Goal: Task Accomplishment & Management: Complete application form

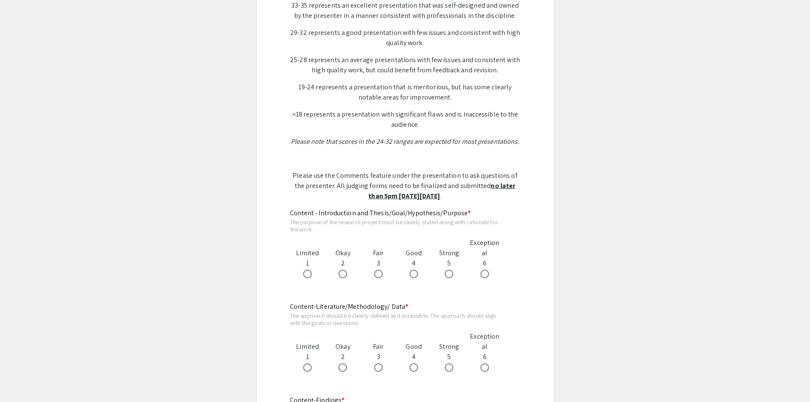
scroll to position [298, 0]
click at [449, 272] on span at bounding box center [449, 273] width 9 height 9
click at [449, 272] on input "radio" at bounding box center [449, 273] width 9 height 9
radio input "true"
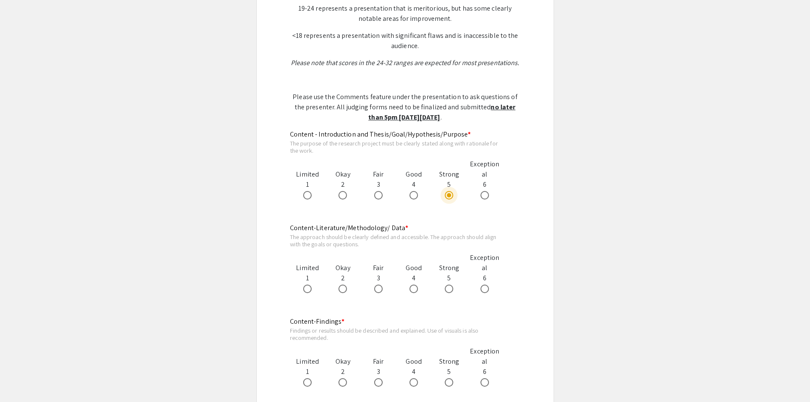
scroll to position [383, 0]
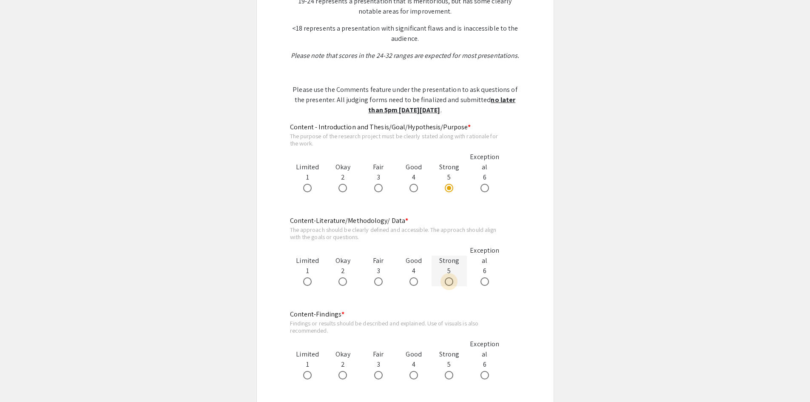
click at [447, 283] on span at bounding box center [449, 281] width 9 height 9
click at [447, 283] on input "radio" at bounding box center [449, 281] width 9 height 9
radio input "true"
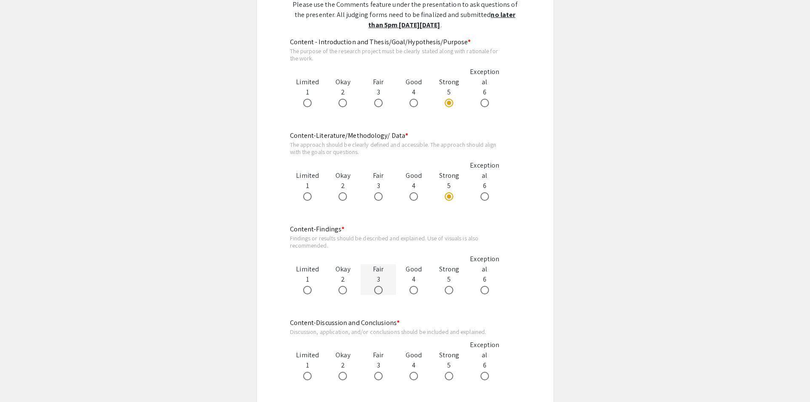
drag, startPoint x: 415, startPoint y: 287, endPoint x: 384, endPoint y: 284, distance: 31.1
click at [415, 287] on span at bounding box center [413, 290] width 9 height 9
click at [415, 287] on input "radio" at bounding box center [413, 290] width 9 height 9
radio input "true"
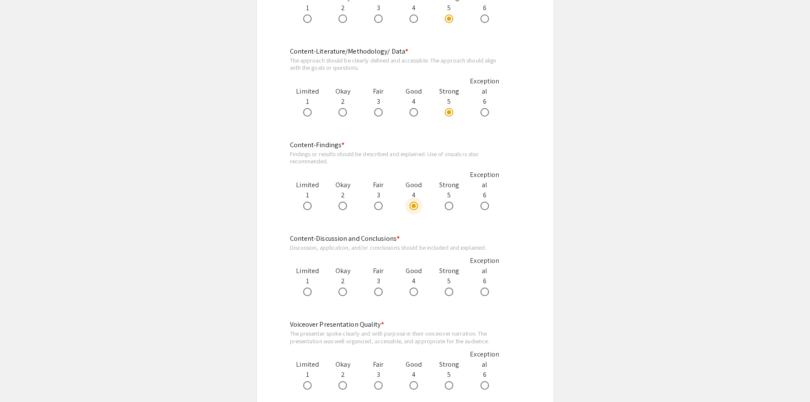
scroll to position [553, 0]
click at [380, 291] on span at bounding box center [378, 291] width 9 height 9
click at [380, 291] on input "radio" at bounding box center [378, 291] width 9 height 9
radio input "true"
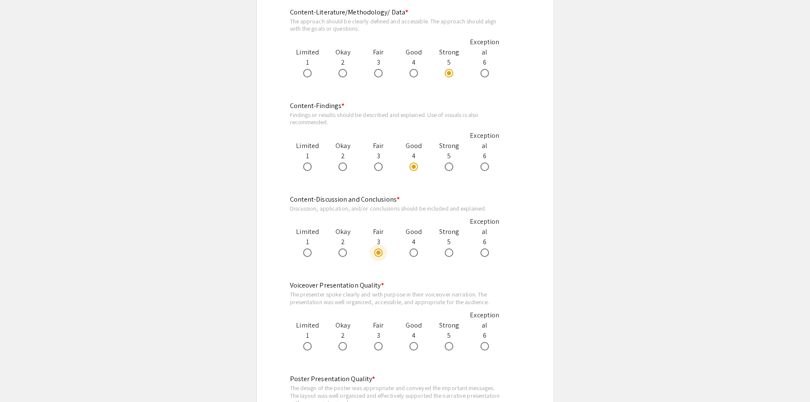
scroll to position [638, 0]
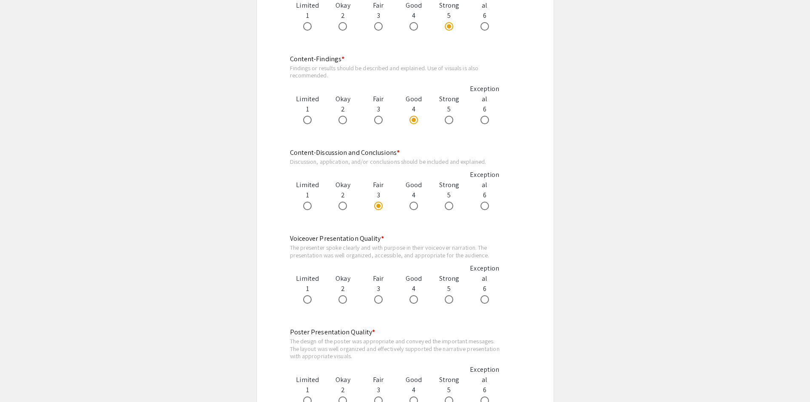
click at [611, 121] on app-evaluation-submission "arrow_back_ios Back to Judging Page Biomedical Sciences Symposium Judging Form …" at bounding box center [405, 117] width 810 height 1365
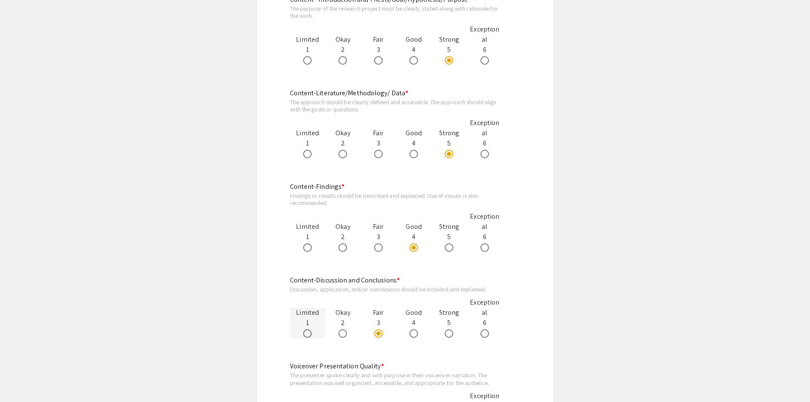
scroll to position [680, 0]
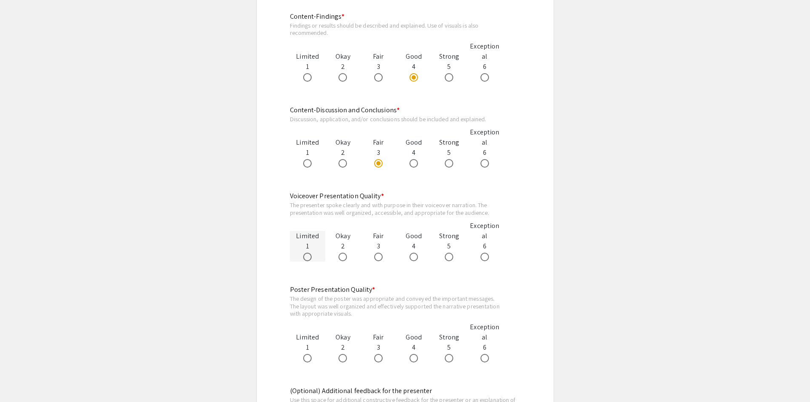
click at [308, 254] on span at bounding box center [307, 257] width 9 height 9
click at [308, 254] on input "radio" at bounding box center [307, 257] width 9 height 9
radio input "true"
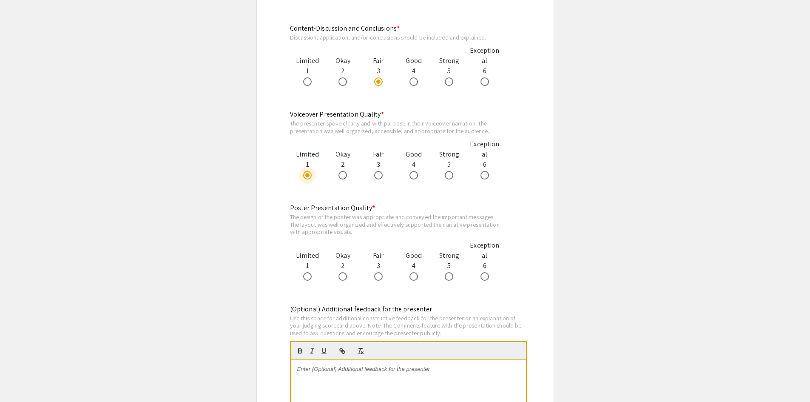
scroll to position [765, 0]
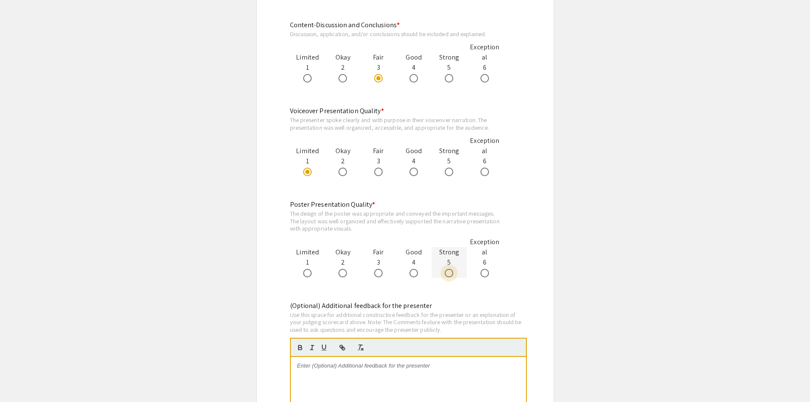
click at [449, 271] on span at bounding box center [449, 273] width 9 height 9
click at [449, 271] on input "radio" at bounding box center [449, 273] width 9 height 9
radio input "true"
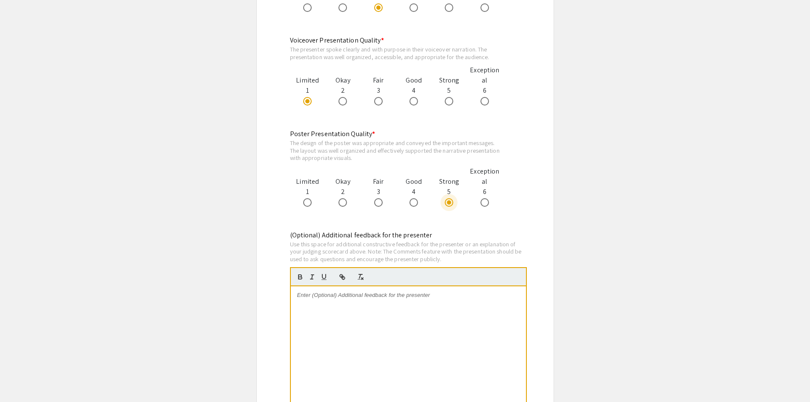
scroll to position [935, 0]
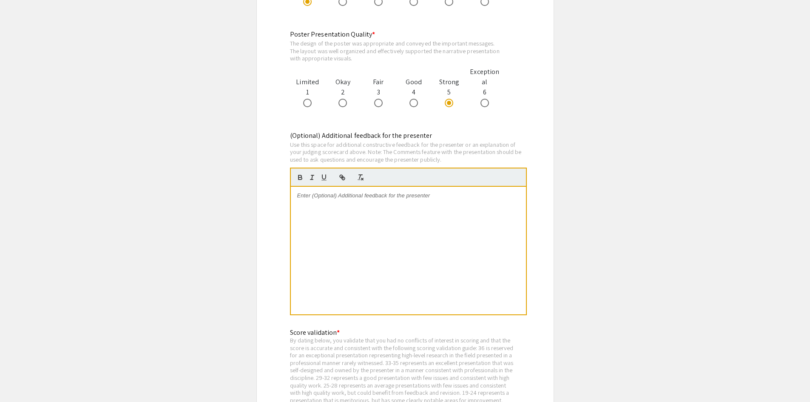
click at [340, 222] on div at bounding box center [408, 251] width 235 height 128
click at [347, 198] on p "Nice poster!" at bounding box center [408, 196] width 222 height 8
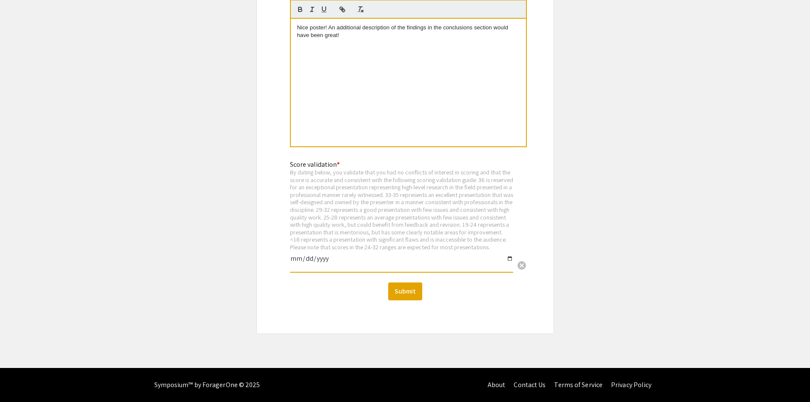
click at [324, 260] on input "date" at bounding box center [401, 262] width 223 height 14
click at [510, 259] on input "date" at bounding box center [401, 262] width 223 height 14
type input "2025-09-10"
click at [405, 292] on button "Submit" at bounding box center [405, 291] width 34 height 18
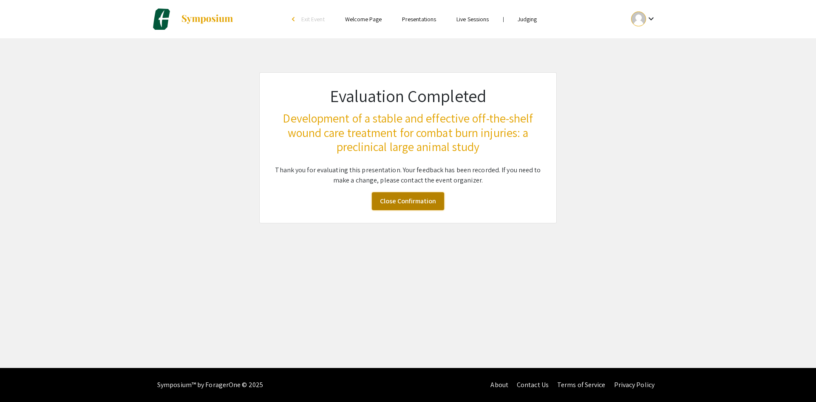
click at [406, 200] on link "Close Confirmation" at bounding box center [408, 201] width 72 height 18
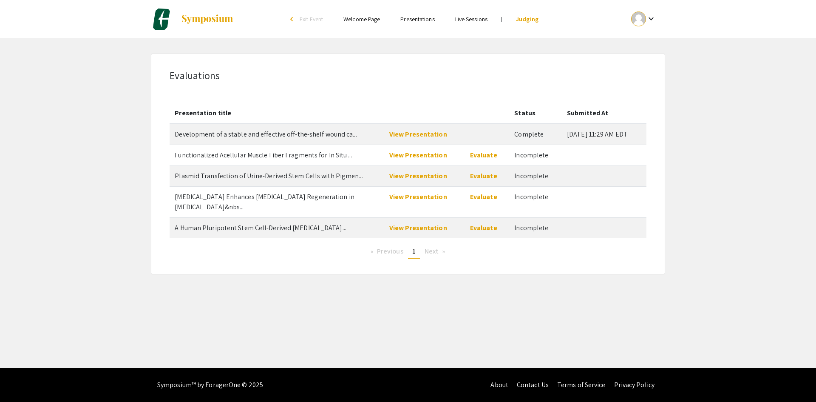
click at [476, 152] on link "Evaluate" at bounding box center [483, 155] width 27 height 9
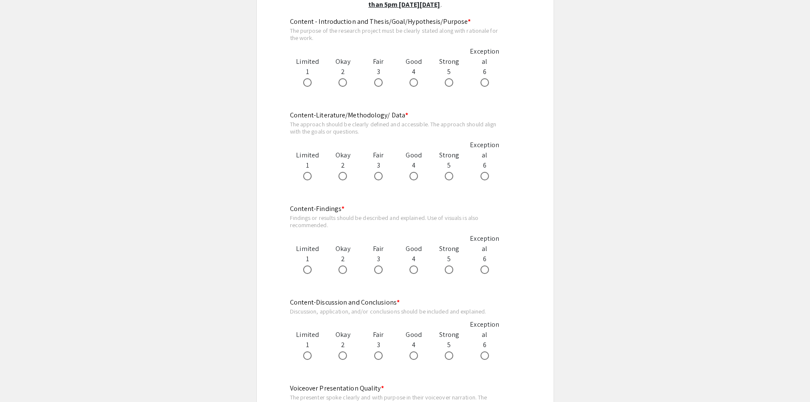
scroll to position [425, 0]
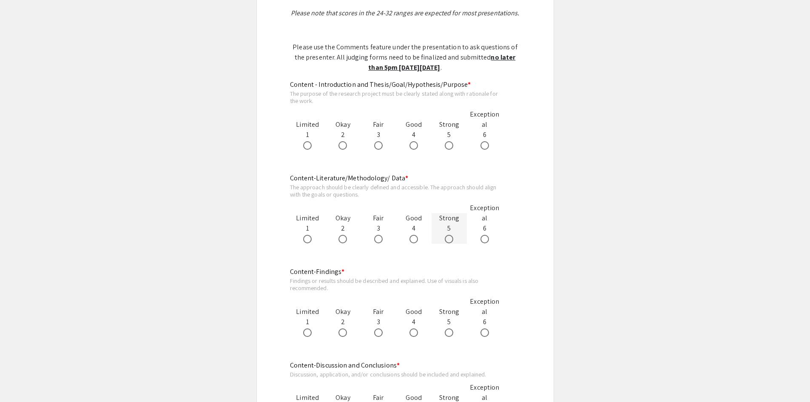
click at [451, 240] on span at bounding box center [449, 239] width 9 height 9
click at [451, 240] on input "radio" at bounding box center [449, 239] width 9 height 9
radio input "true"
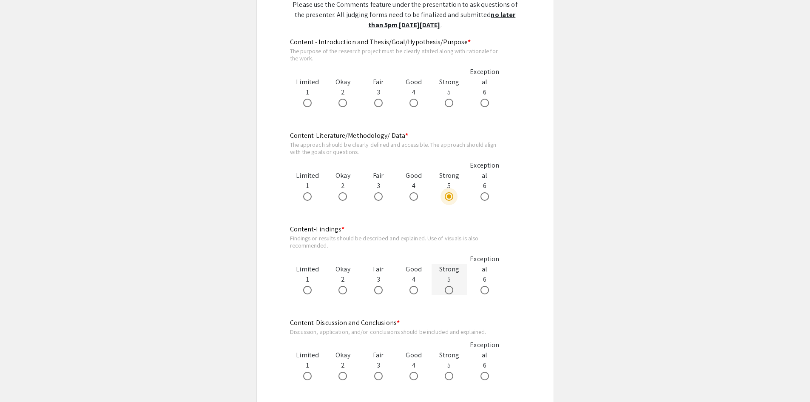
click at [450, 284] on mat-radio-button at bounding box center [451, 289] width 12 height 10
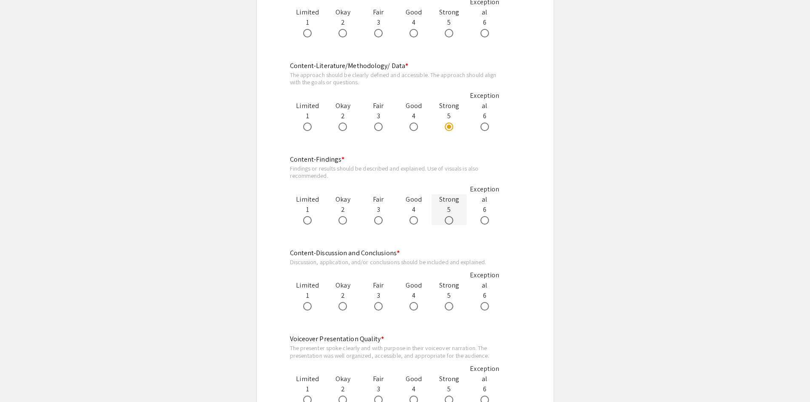
scroll to position [553, 0]
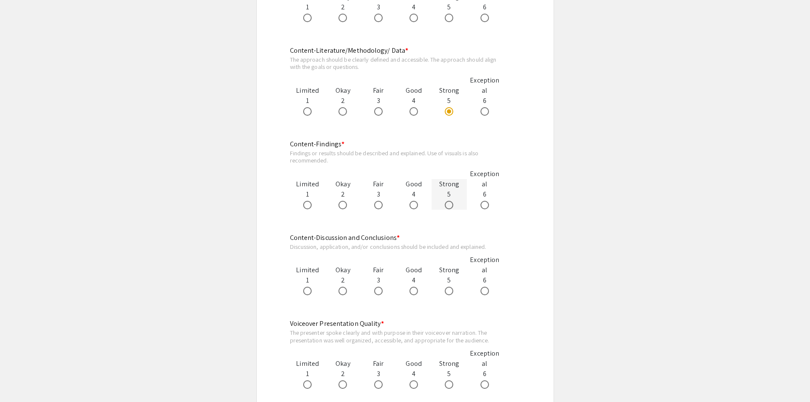
click at [448, 206] on span at bounding box center [449, 205] width 9 height 9
click at [448, 206] on input "radio" at bounding box center [449, 205] width 9 height 9
radio input "true"
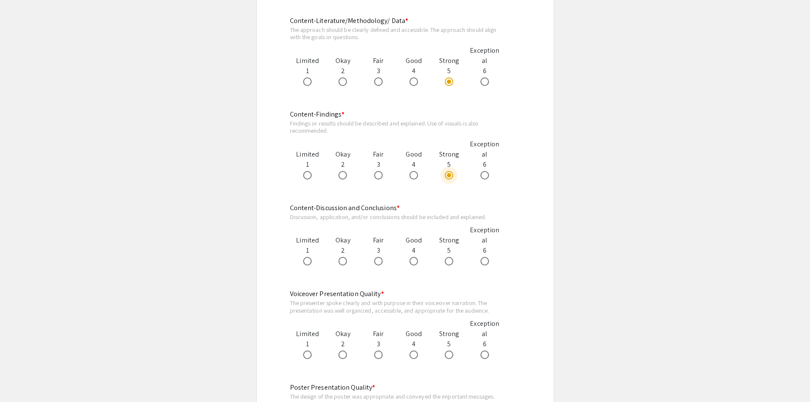
scroll to position [595, 0]
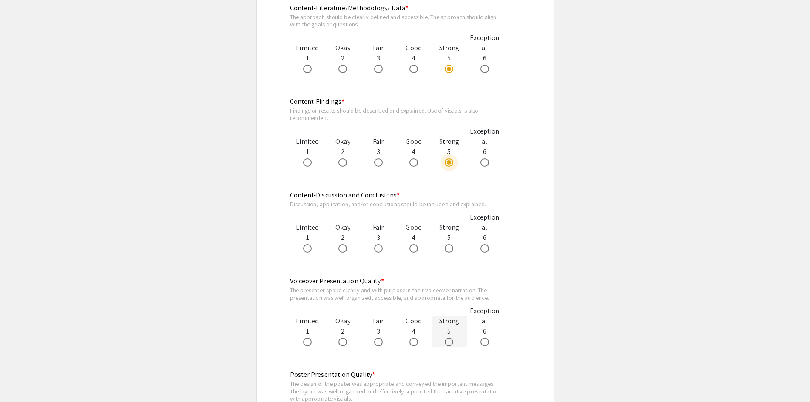
click at [448, 340] on span at bounding box center [449, 342] width 9 height 9
click at [448, 340] on input "radio" at bounding box center [449, 342] width 9 height 9
radio input "true"
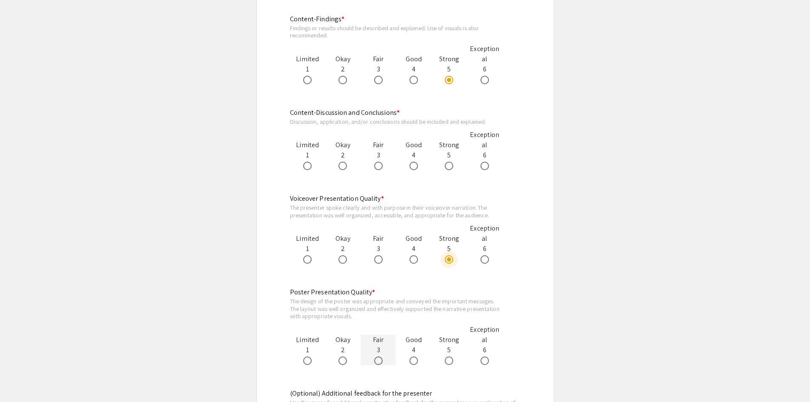
scroll to position [680, 0]
click at [446, 360] on span at bounding box center [449, 358] width 9 height 9
click at [446, 360] on input "radio" at bounding box center [449, 358] width 9 height 9
radio input "true"
click at [488, 357] on span at bounding box center [484, 358] width 9 height 9
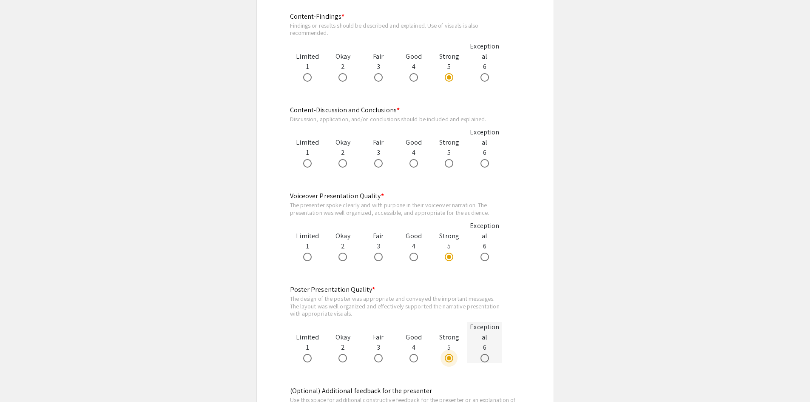
click at [488, 357] on input "radio" at bounding box center [484, 358] width 9 height 9
radio input "true"
click at [449, 359] on span at bounding box center [449, 358] width 9 height 9
click at [449, 359] on input "radio" at bounding box center [449, 358] width 9 height 9
radio input "true"
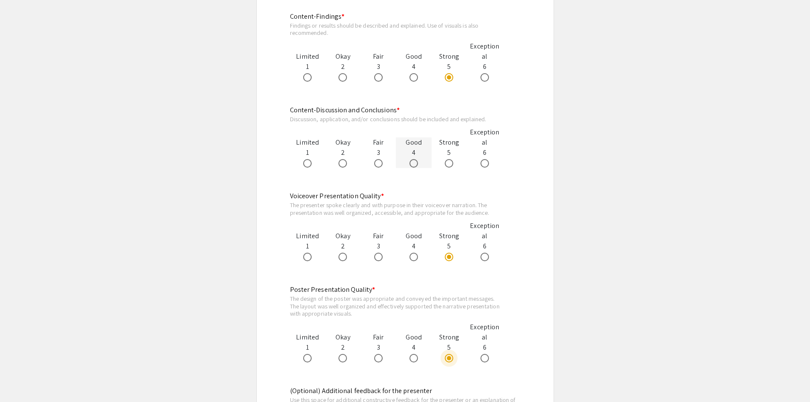
click at [417, 162] on span at bounding box center [413, 163] width 9 height 9
click at [417, 162] on input "radio" at bounding box center [413, 163] width 9 height 9
radio input "true"
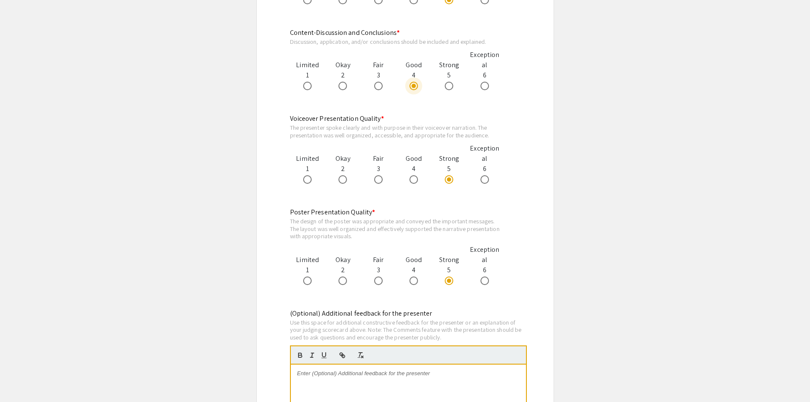
scroll to position [765, 0]
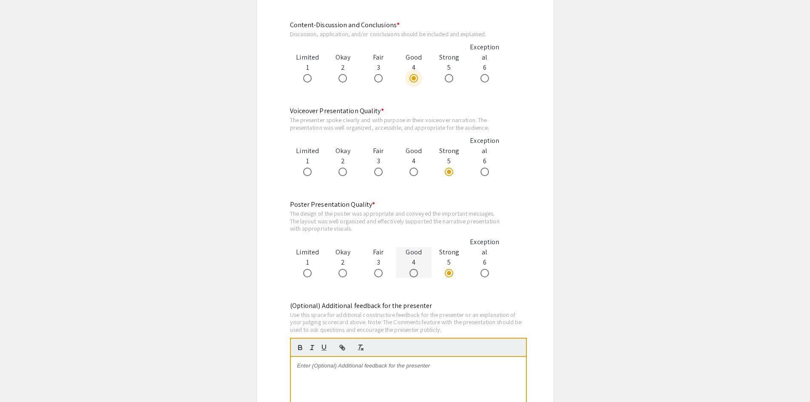
click at [412, 273] on span at bounding box center [413, 273] width 9 height 9
click at [412, 273] on input "radio" at bounding box center [413, 273] width 9 height 9
radio input "true"
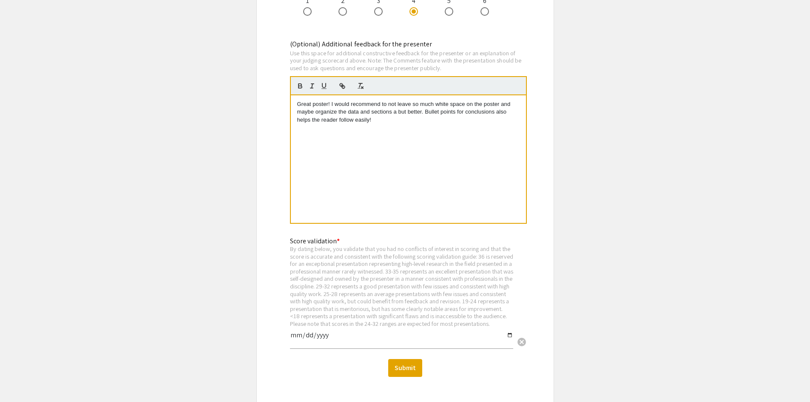
scroll to position [1111, 0]
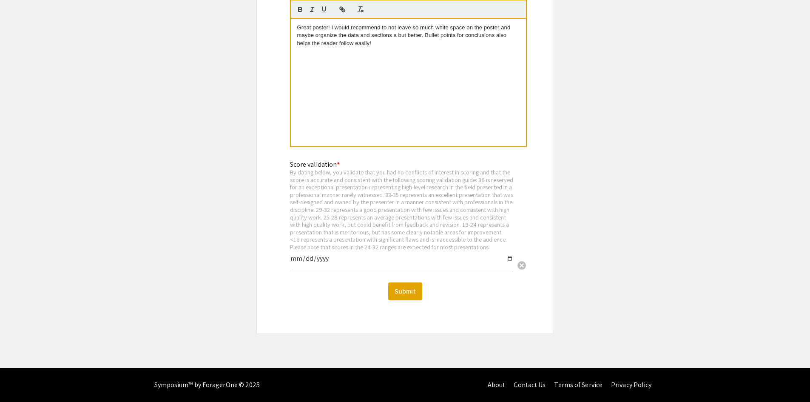
click at [509, 258] on input "date" at bounding box center [401, 262] width 223 height 14
type input "2025-09-10"
click at [411, 294] on button "Submit" at bounding box center [405, 291] width 34 height 18
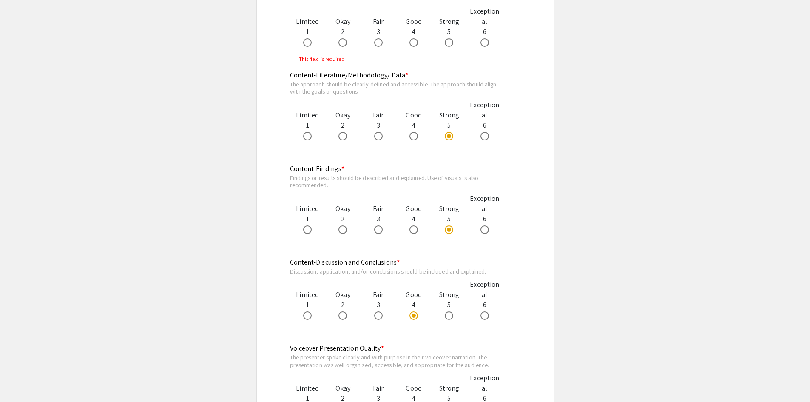
scroll to position [346, 0]
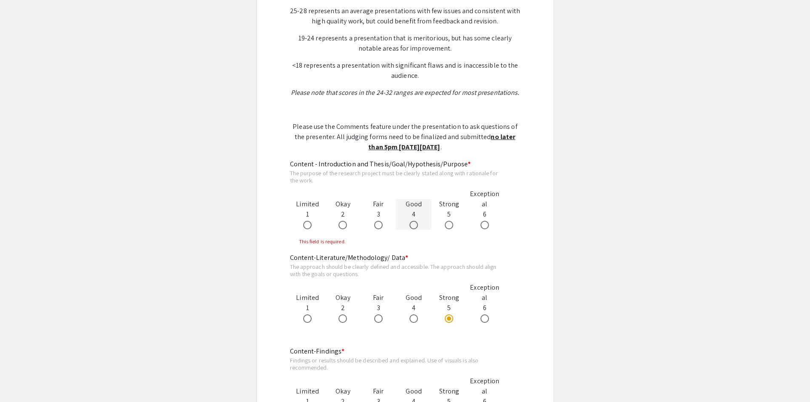
click at [415, 225] on span at bounding box center [413, 225] width 9 height 9
click at [415, 225] on input "radio" at bounding box center [413, 225] width 9 height 9
radio input "true"
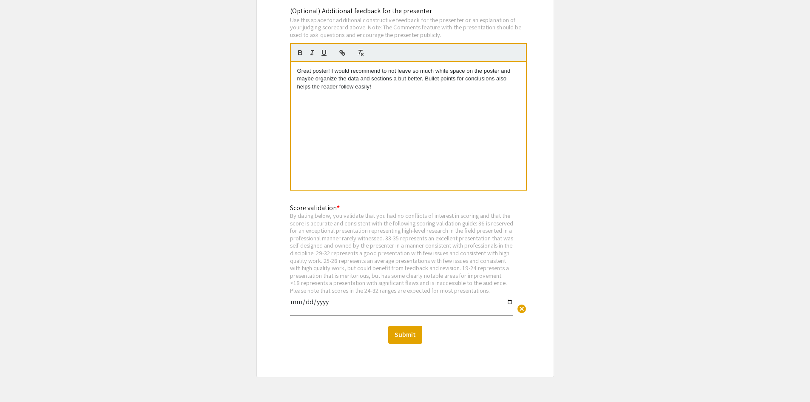
scroll to position [1111, 0]
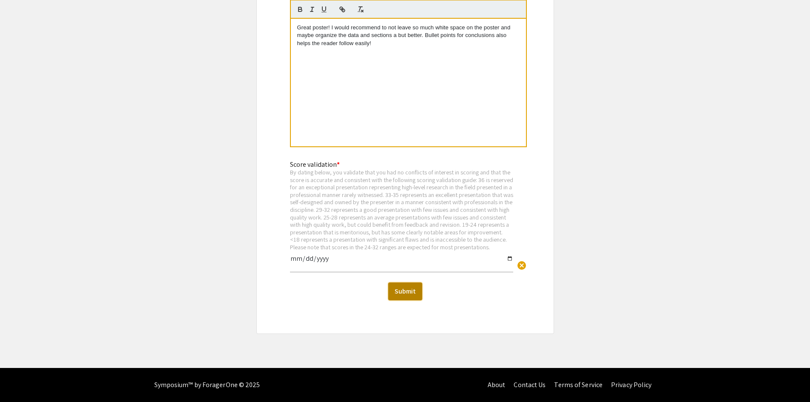
click at [406, 290] on button "Submit" at bounding box center [405, 291] width 34 height 18
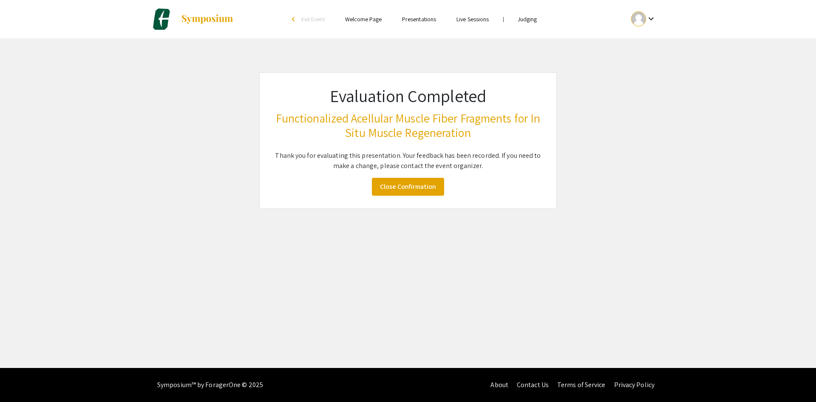
click at [529, 21] on link "Judging" at bounding box center [528, 19] width 20 height 8
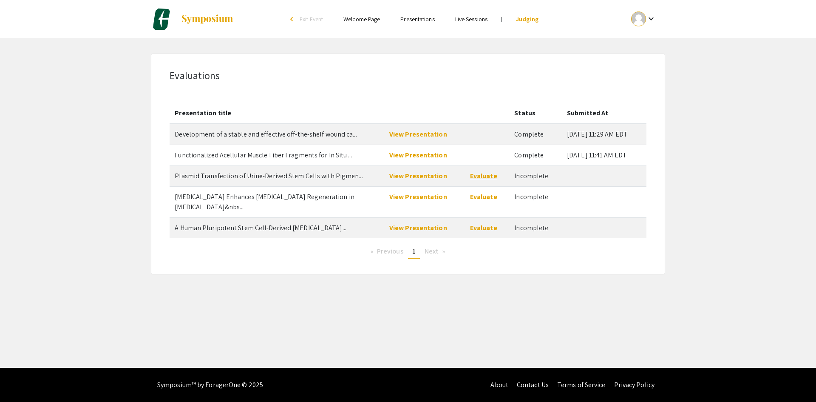
click at [483, 177] on link "Evaluate" at bounding box center [483, 175] width 27 height 9
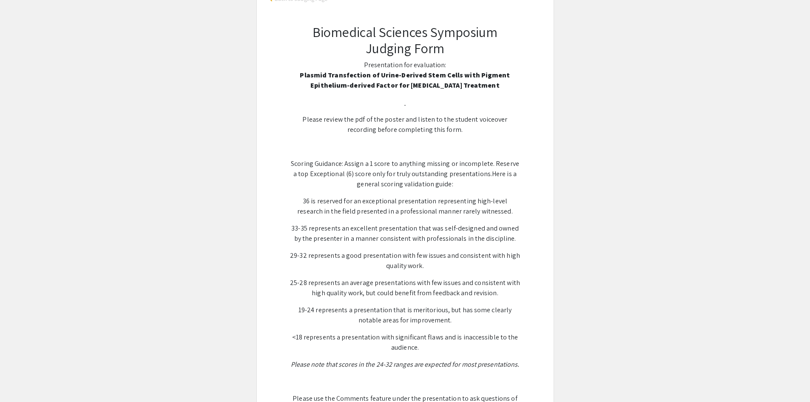
scroll to position [298, 0]
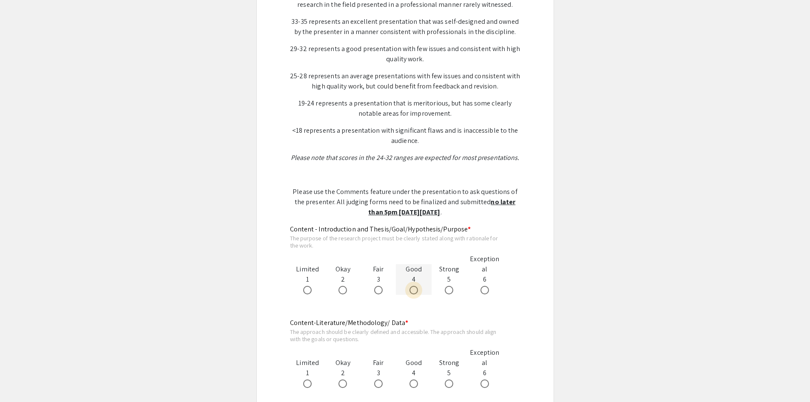
click at [413, 289] on span at bounding box center [413, 290] width 9 height 9
click at [413, 289] on input "radio" at bounding box center [413, 290] width 9 height 9
radio input "true"
click at [448, 383] on span at bounding box center [449, 383] width 9 height 9
click at [448, 383] on input "radio" at bounding box center [449, 383] width 9 height 9
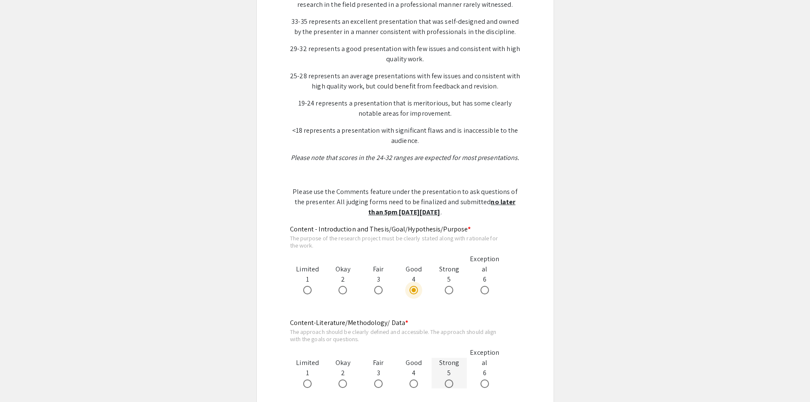
radio input "true"
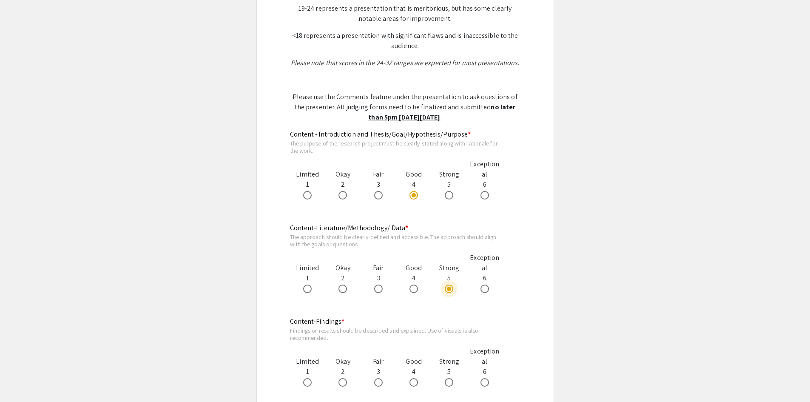
scroll to position [468, 0]
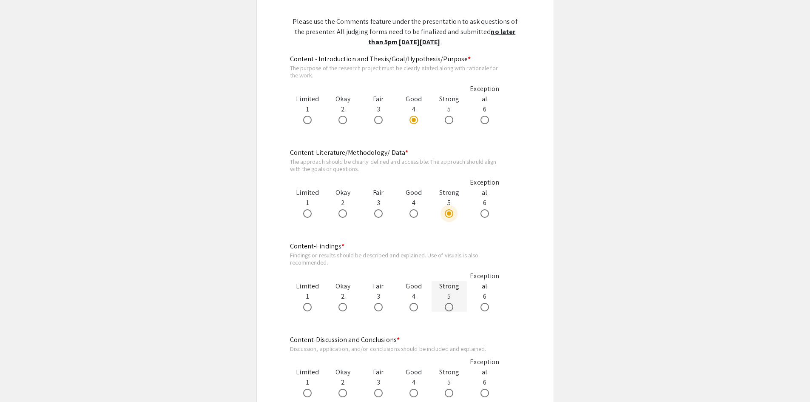
click at [447, 307] on span at bounding box center [449, 307] width 9 height 9
click at [447, 307] on input "radio" at bounding box center [449, 307] width 9 height 9
radio input "true"
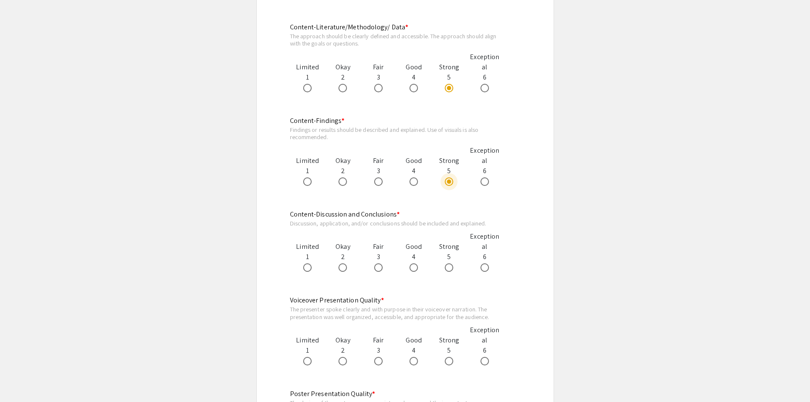
scroll to position [595, 0]
click at [415, 267] on span at bounding box center [413, 265] width 9 height 9
click at [415, 267] on input "radio" at bounding box center [413, 265] width 9 height 9
radio input "true"
click at [312, 355] on label at bounding box center [309, 359] width 12 height 9
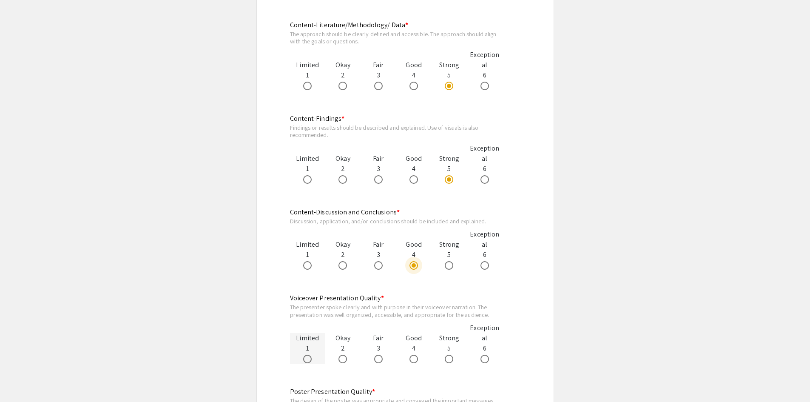
click at [312, 355] on input "radio" at bounding box center [307, 359] width 9 height 9
radio input "true"
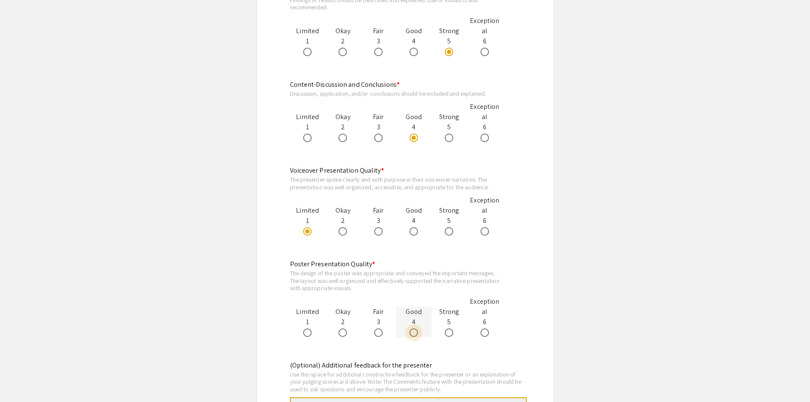
click at [418, 332] on span at bounding box center [413, 332] width 9 height 9
click at [418, 332] on input "radio" at bounding box center [413, 332] width 9 height 9
radio input "true"
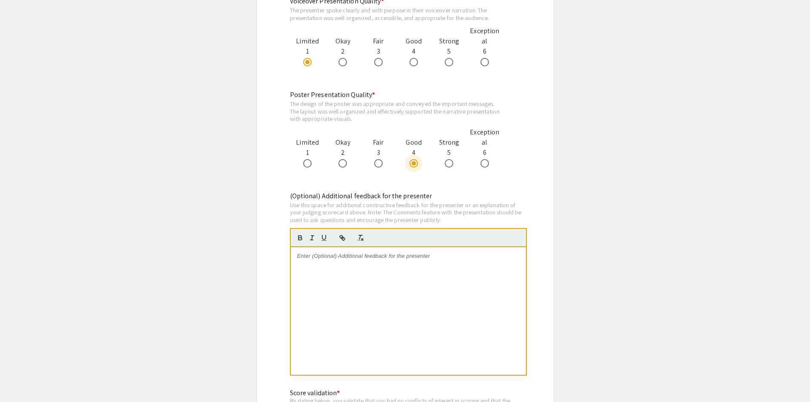
scroll to position [893, 0]
click at [312, 272] on div at bounding box center [408, 310] width 235 height 128
click at [466, 256] on p "Nice poster! Data presentation is good! I would suggest to decrease" at bounding box center [408, 255] width 222 height 8
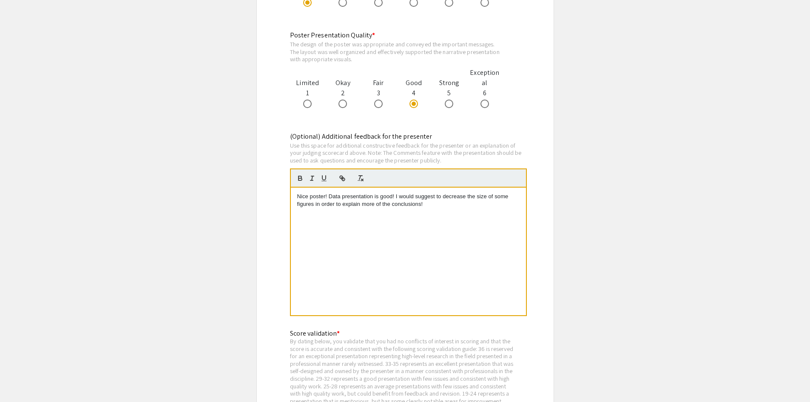
scroll to position [1063, 0]
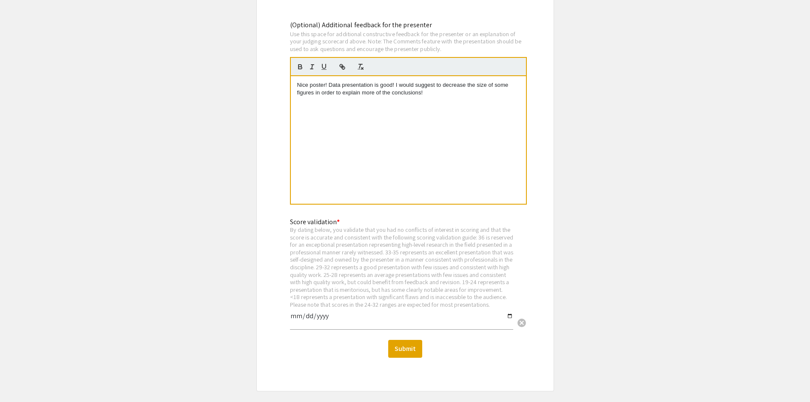
click at [509, 324] on input "date" at bounding box center [401, 319] width 223 height 14
type input "2025-09-10"
click at [408, 358] on button "Submit" at bounding box center [405, 349] width 34 height 18
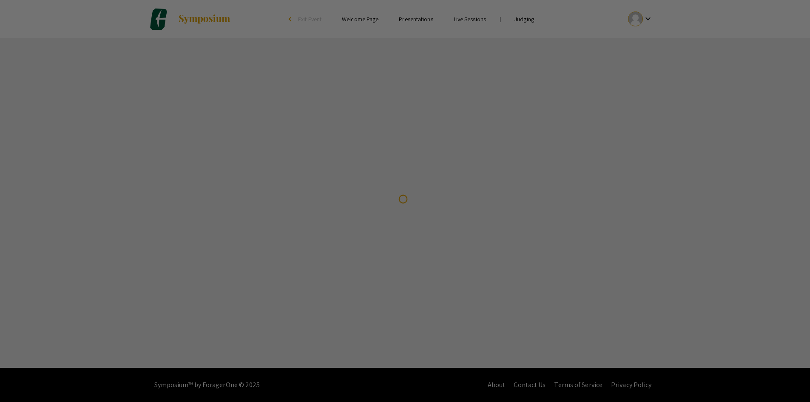
scroll to position [0, 0]
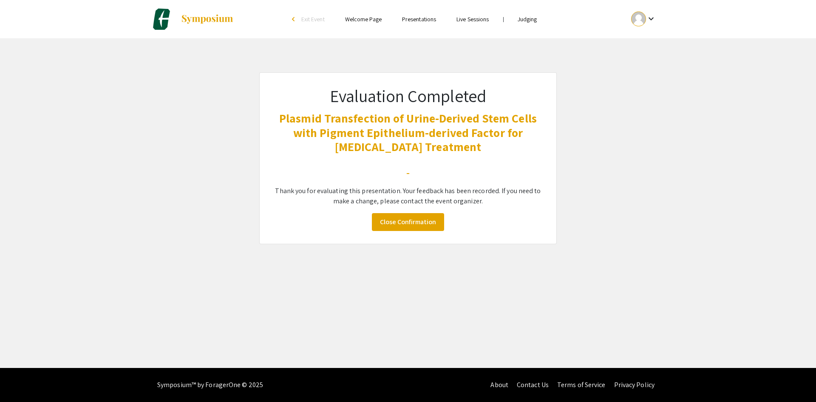
click at [529, 19] on link "Judging" at bounding box center [528, 19] width 20 height 8
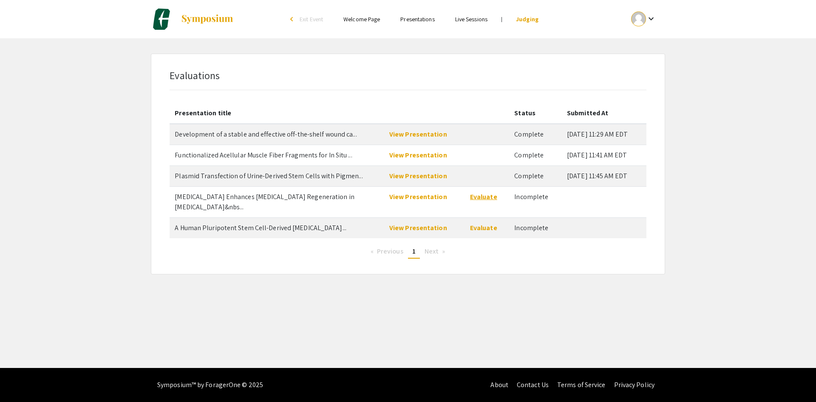
click at [478, 198] on link "Evaluate" at bounding box center [483, 196] width 27 height 9
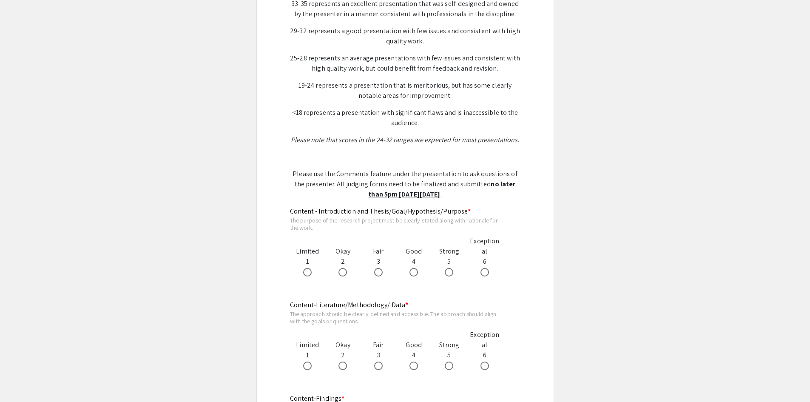
scroll to position [298, 0]
click at [485, 269] on span at bounding box center [484, 273] width 9 height 9
click at [485, 269] on input "radio" at bounding box center [484, 273] width 9 height 9
radio input "true"
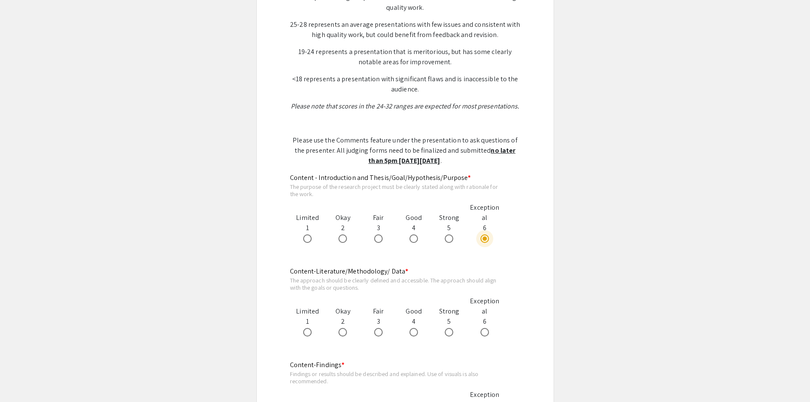
scroll to position [383, 0]
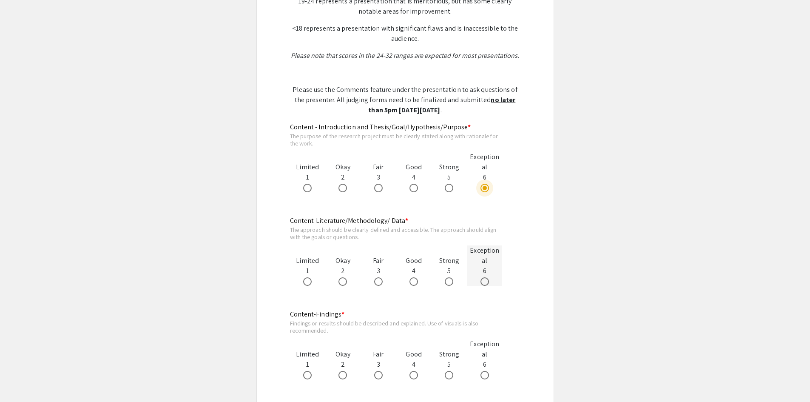
click at [486, 277] on span at bounding box center [484, 281] width 9 height 9
click at [486, 277] on input "radio" at bounding box center [484, 281] width 9 height 9
radio input "true"
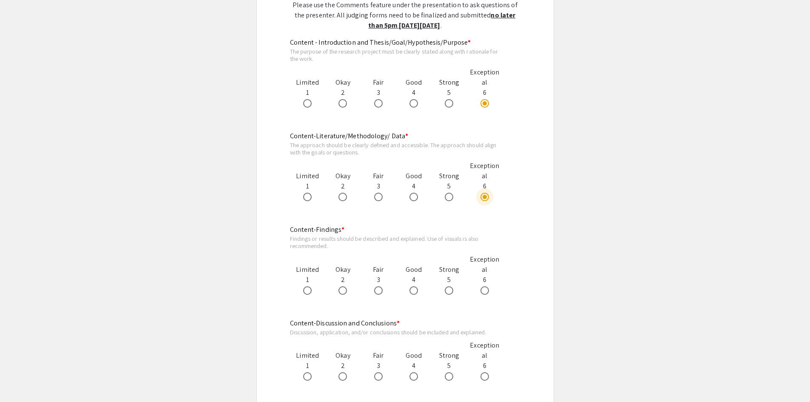
scroll to position [468, 0]
click at [486, 286] on span at bounding box center [484, 290] width 9 height 9
click at [486, 286] on input "radio" at bounding box center [484, 290] width 9 height 9
radio input "true"
click at [485, 372] on span at bounding box center [484, 376] width 9 height 9
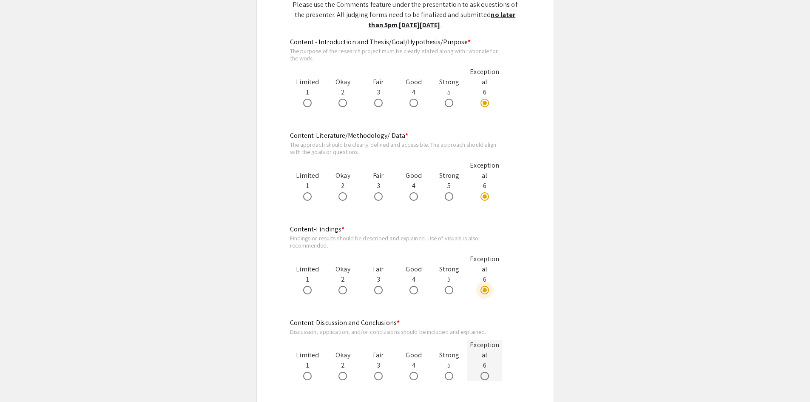
click at [485, 372] on input "radio" at bounding box center [484, 376] width 9 height 9
radio input "true"
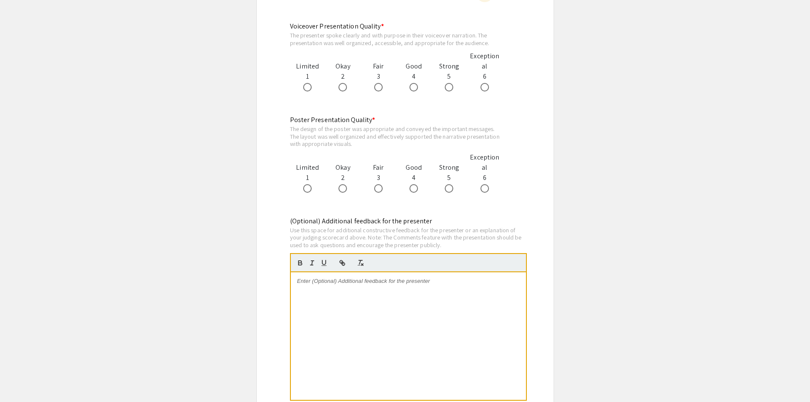
scroll to position [850, 0]
click at [326, 277] on p at bounding box center [408, 281] width 222 height 8
click at [484, 184] on span at bounding box center [484, 188] width 9 height 9
click at [484, 184] on input "radio" at bounding box center [484, 188] width 9 height 9
radio input "true"
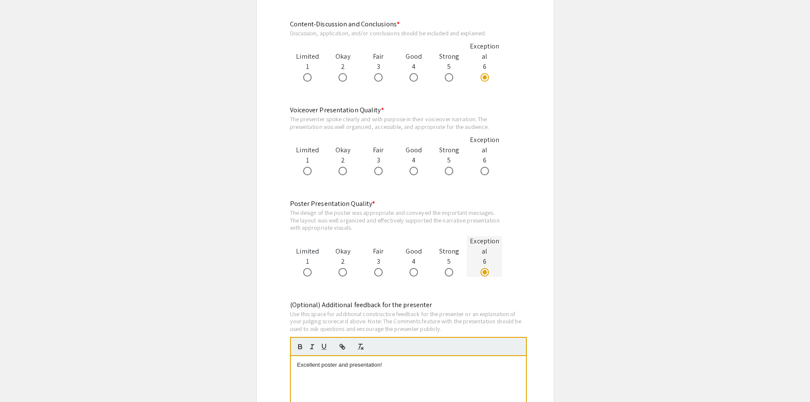
scroll to position [765, 0]
click at [489, 168] on span at bounding box center [484, 172] width 9 height 9
click at [489, 168] on input "radio" at bounding box center [484, 172] width 9 height 9
radio input "true"
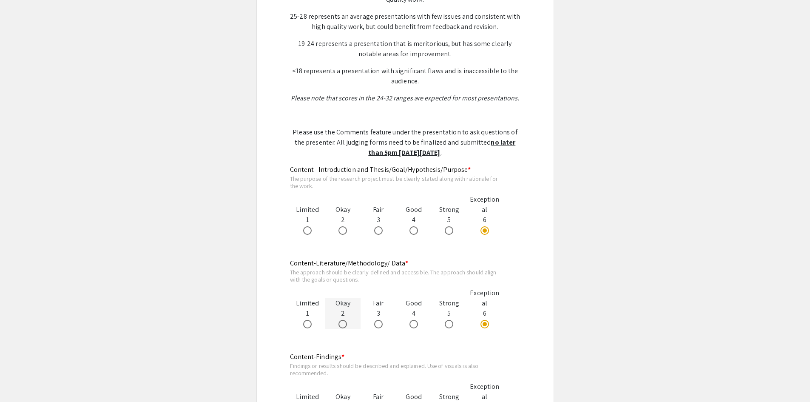
scroll to position [383, 0]
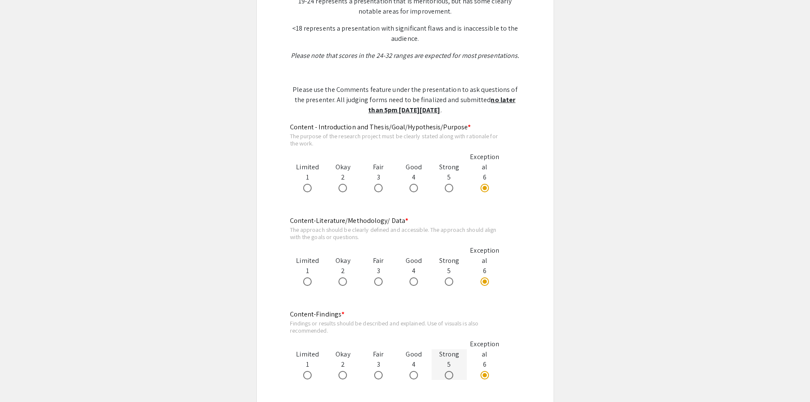
click at [452, 371] on span at bounding box center [449, 375] width 9 height 9
click at [452, 371] on input "radio" at bounding box center [449, 375] width 9 height 9
radio input "true"
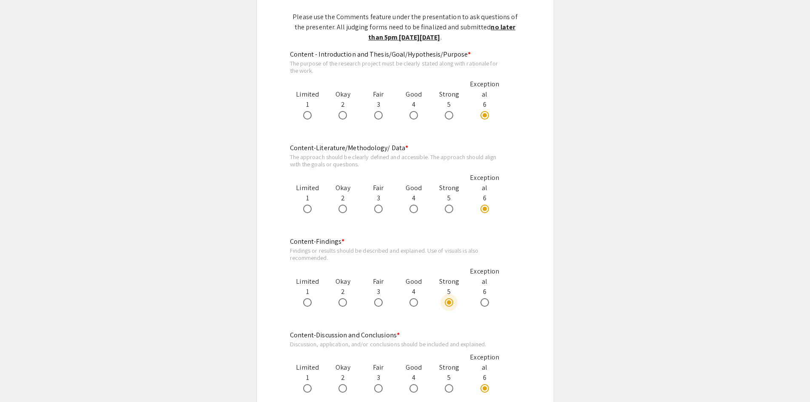
scroll to position [468, 0]
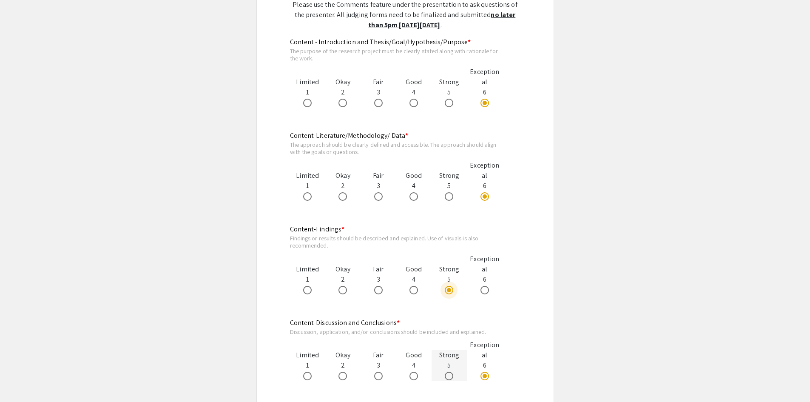
click at [449, 372] on span at bounding box center [449, 376] width 9 height 9
click at [449, 372] on input "radio" at bounding box center [449, 376] width 9 height 9
radio input "true"
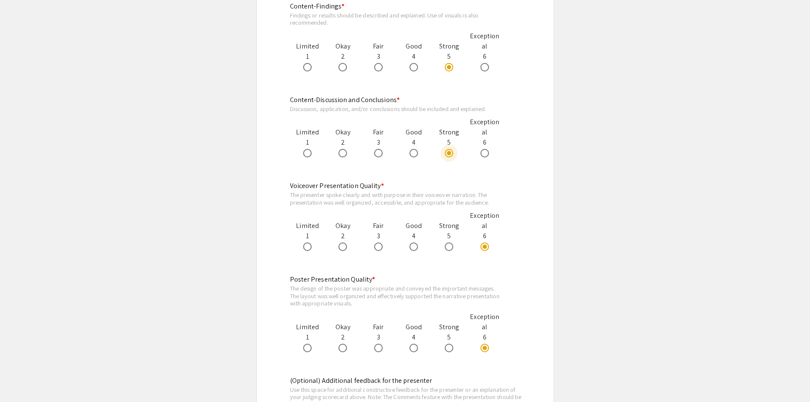
scroll to position [765, 0]
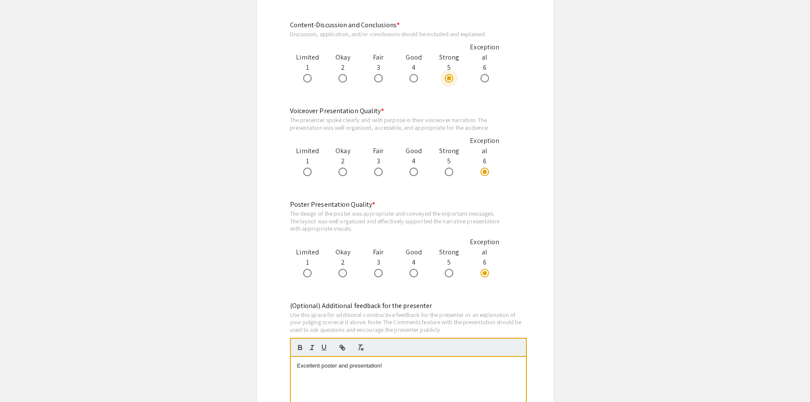
click at [399, 362] on p "Excellent poster and presentation!" at bounding box center [408, 366] width 222 height 8
click at [484, 74] on span at bounding box center [484, 78] width 9 height 9
click at [484, 74] on input "radio" at bounding box center [484, 78] width 9 height 9
radio input "true"
click at [401, 362] on p "Excellent poster and presentation! I wouls suggest to add "fin" at bounding box center [408, 366] width 222 height 8
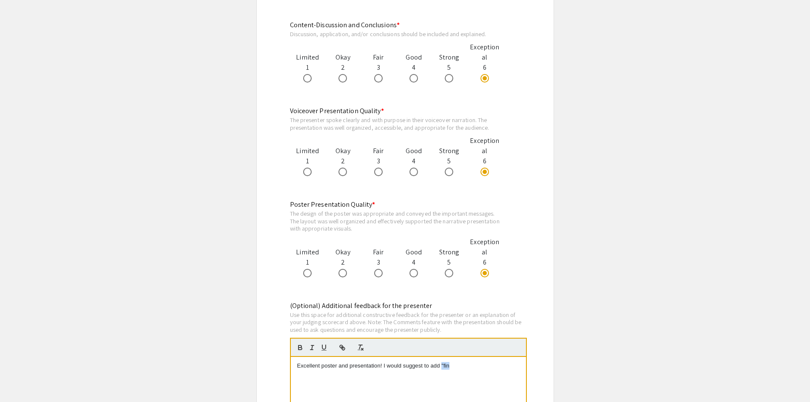
drag, startPoint x: 452, startPoint y: 354, endPoint x: 441, endPoint y: 354, distance: 11.1
click at [441, 362] on p "Excellent poster and presentation! I would suggest to add "fin" at bounding box center [408, 366] width 222 height 8
drag, startPoint x: 476, startPoint y: 355, endPoint x: 467, endPoint y: 358, distance: 9.7
click at [467, 362] on p "Excellent poster and presentation! I would suggest to add the results" at bounding box center [408, 366] width 222 height 8
click at [471, 362] on p "Excellent poster and presentation! I would suggest to add the results" at bounding box center [408, 366] width 222 height 8
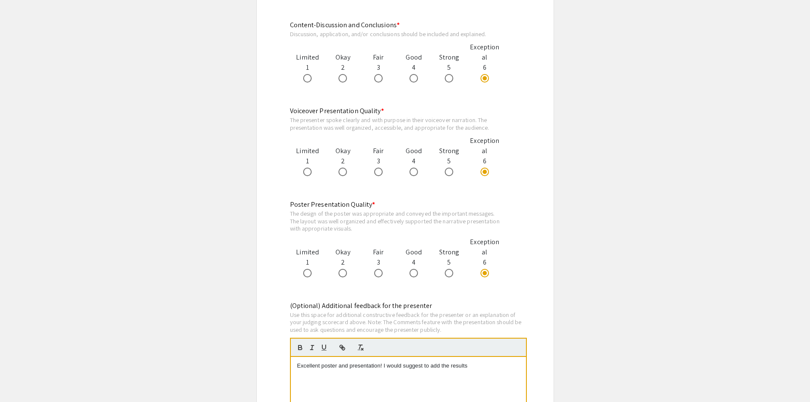
drag, startPoint x: 474, startPoint y: 355, endPoint x: 431, endPoint y: 358, distance: 43.1
click at [430, 362] on p "Excellent poster and presentation! I would suggest to add the results" at bounding box center [408, 366] width 222 height 8
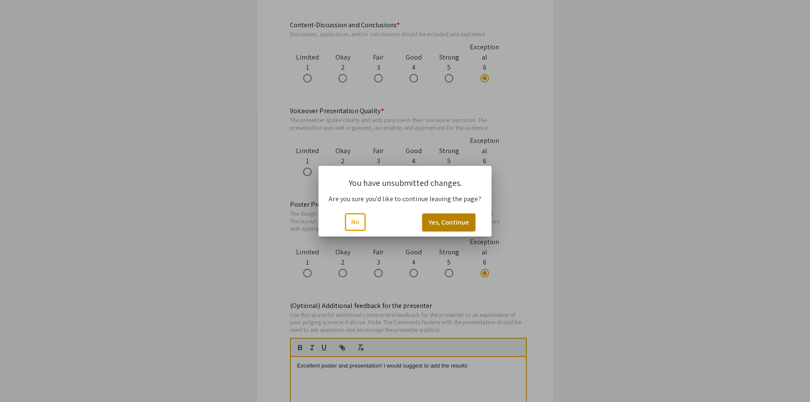
click at [464, 224] on button "Yes, Continue" at bounding box center [448, 222] width 53 height 18
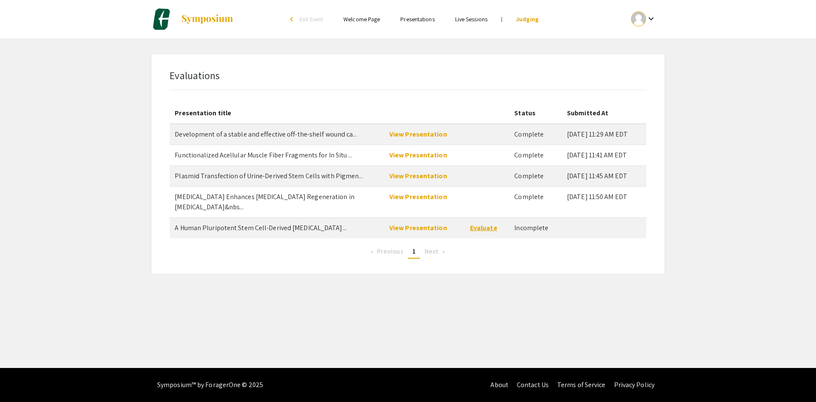
click at [480, 223] on link "Evaluate" at bounding box center [483, 227] width 27 height 9
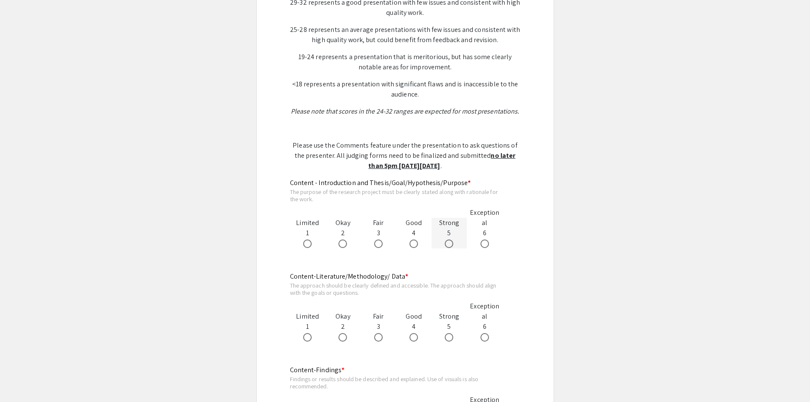
scroll to position [383, 0]
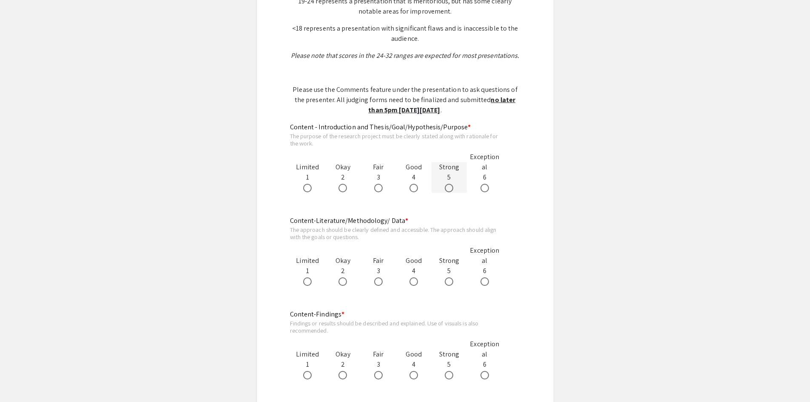
click at [449, 191] on span at bounding box center [449, 188] width 9 height 9
click at [449, 191] on input "radio" at bounding box center [449, 188] width 9 height 9
radio input "true"
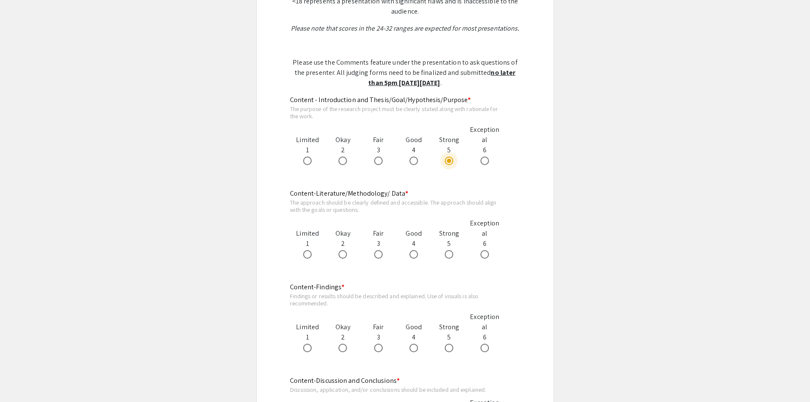
scroll to position [425, 0]
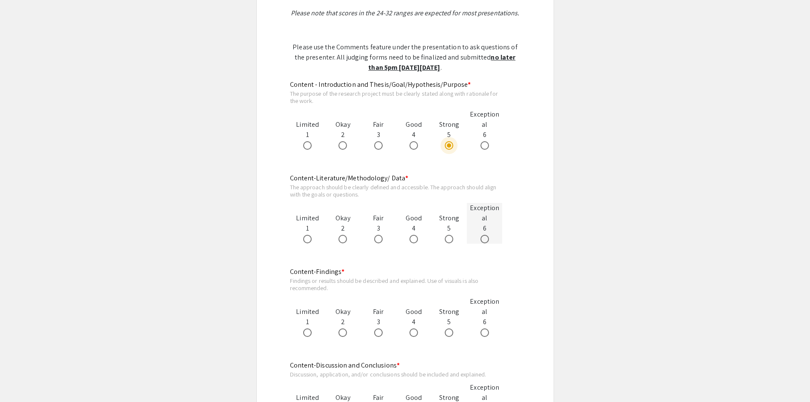
click at [486, 238] on span at bounding box center [484, 239] width 9 height 9
click at [486, 238] on input "radio" at bounding box center [484, 239] width 9 height 9
radio input "true"
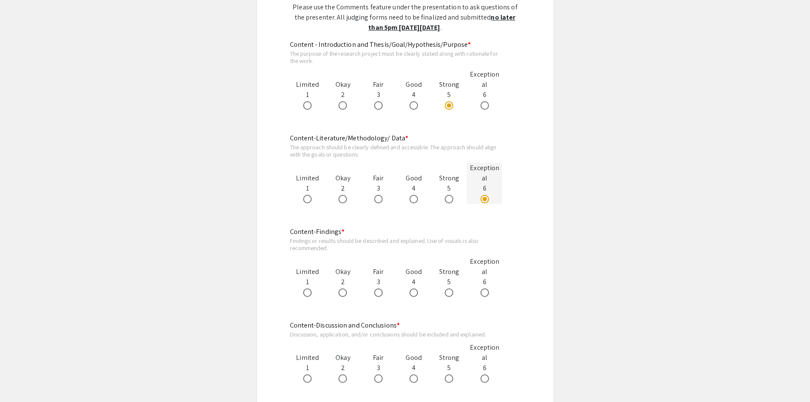
scroll to position [510, 0]
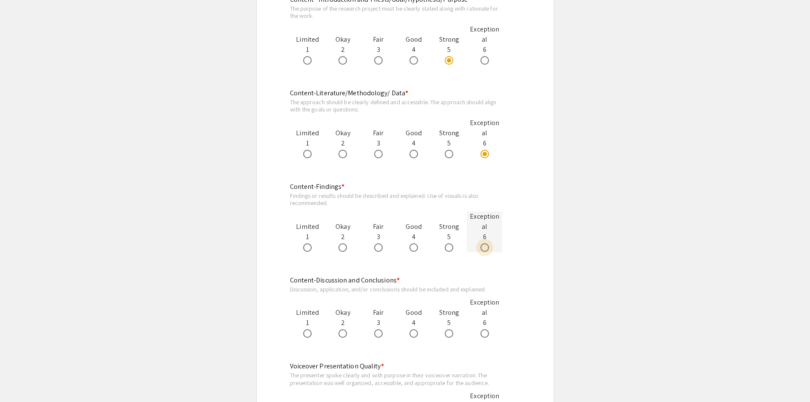
click at [485, 247] on span at bounding box center [484, 247] width 9 height 9
click at [485, 247] on input "radio" at bounding box center [484, 247] width 9 height 9
radio input "true"
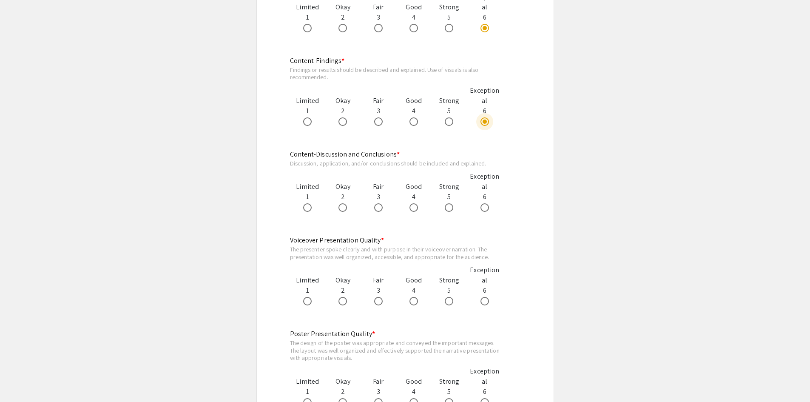
scroll to position [638, 0]
click at [448, 299] on span at bounding box center [449, 299] width 9 height 9
click at [448, 299] on input "radio" at bounding box center [449, 299] width 9 height 9
radio input "true"
click at [485, 298] on span at bounding box center [484, 299] width 9 height 9
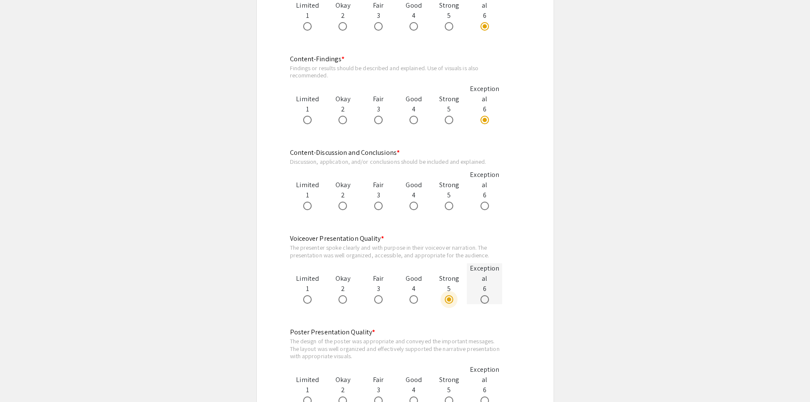
click at [485, 298] on input "radio" at bounding box center [484, 299] width 9 height 9
radio input "true"
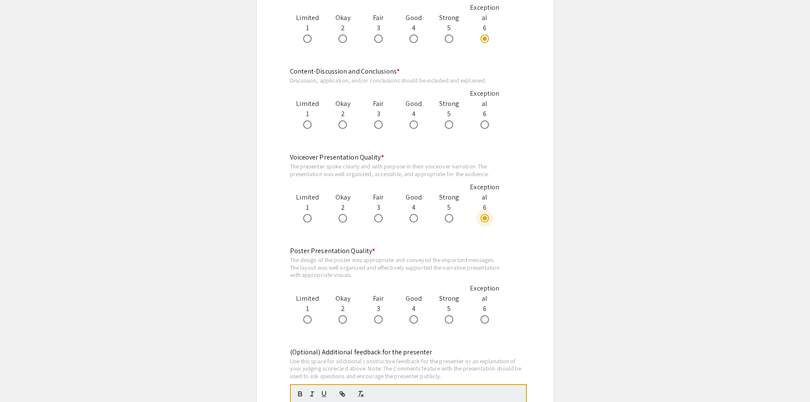
scroll to position [723, 0]
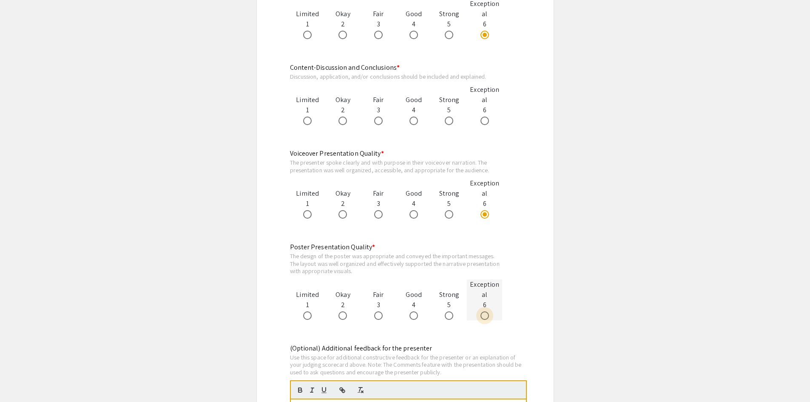
click at [481, 315] on span at bounding box center [484, 315] width 9 height 9
click at [481, 315] on input "radio" at bounding box center [484, 315] width 9 height 9
radio input "true"
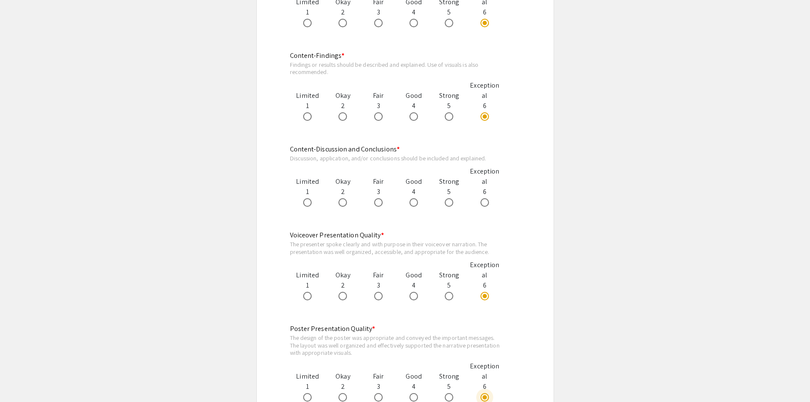
scroll to position [638, 0]
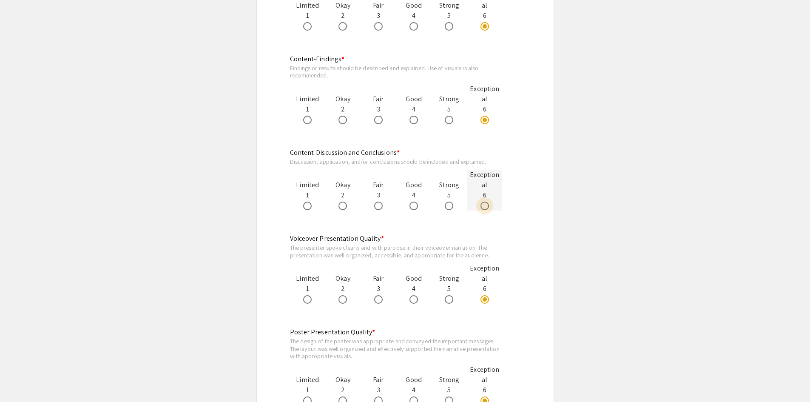
click at [485, 206] on span at bounding box center [485, 206] width 0 height 0
click at [485, 206] on input "radio" at bounding box center [484, 206] width 9 height 9
radio input "true"
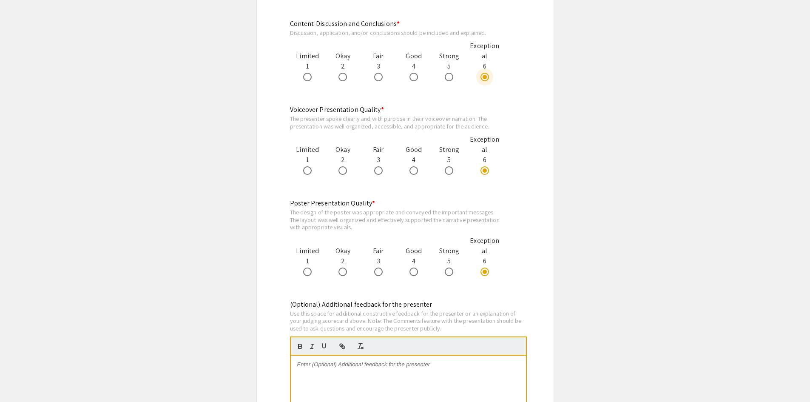
scroll to position [850, 0]
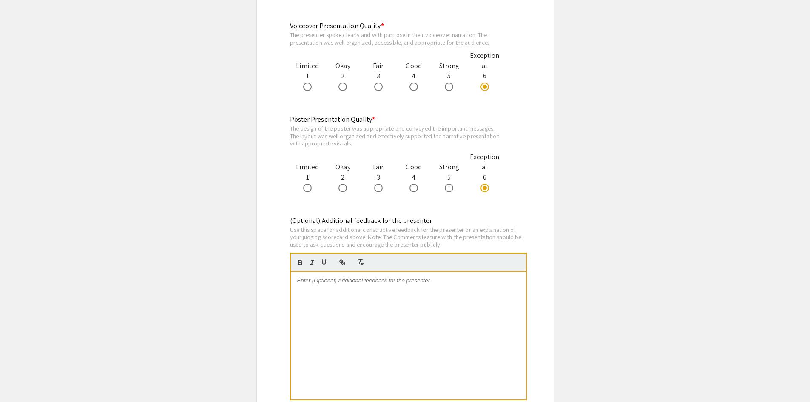
click at [311, 288] on div at bounding box center [408, 336] width 235 height 128
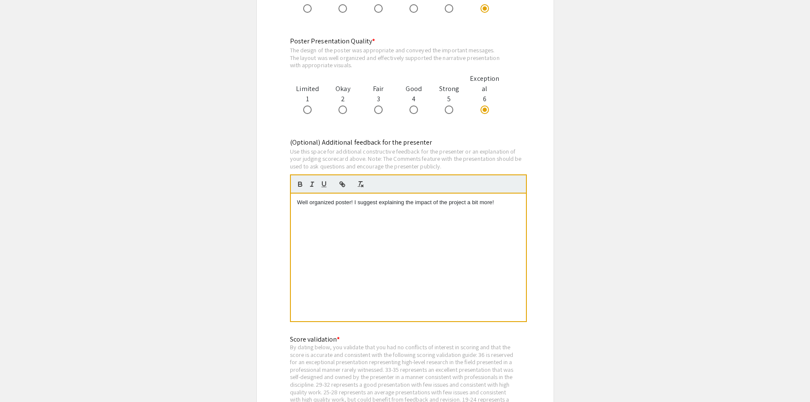
scroll to position [1111, 0]
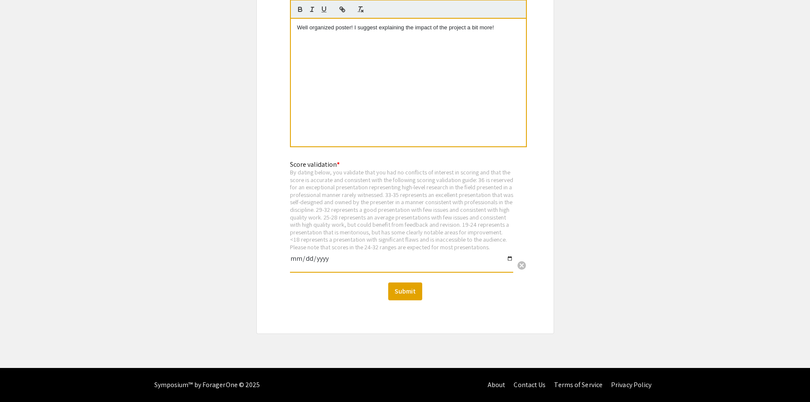
click at [510, 259] on input "date" at bounding box center [401, 262] width 223 height 14
type input "2025-09-10"
click at [404, 284] on button "Submit" at bounding box center [405, 291] width 34 height 18
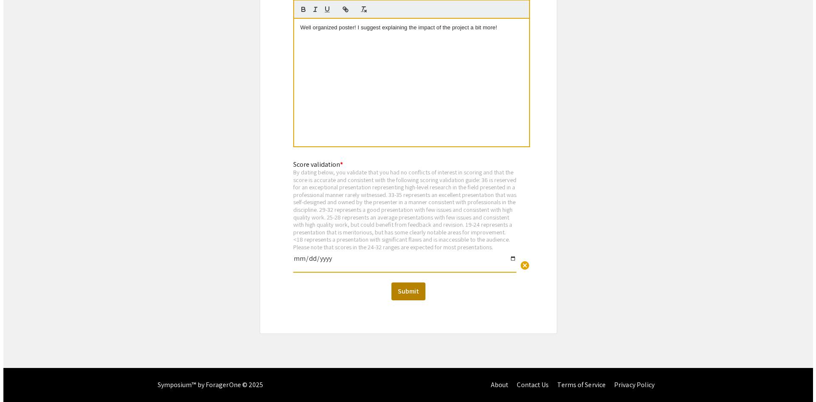
scroll to position [0, 0]
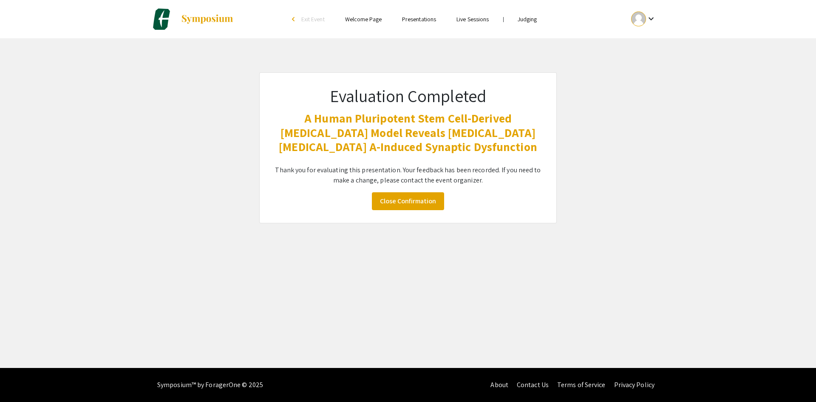
click at [530, 23] on li "Judging" at bounding box center [528, 19] width 40 height 10
click at [528, 19] on link "Judging" at bounding box center [528, 19] width 20 height 8
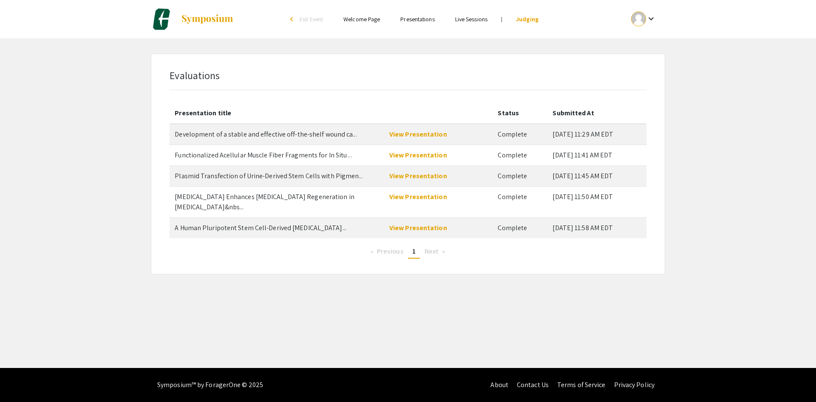
click at [434, 247] on span "Next page" at bounding box center [432, 251] width 14 height 9
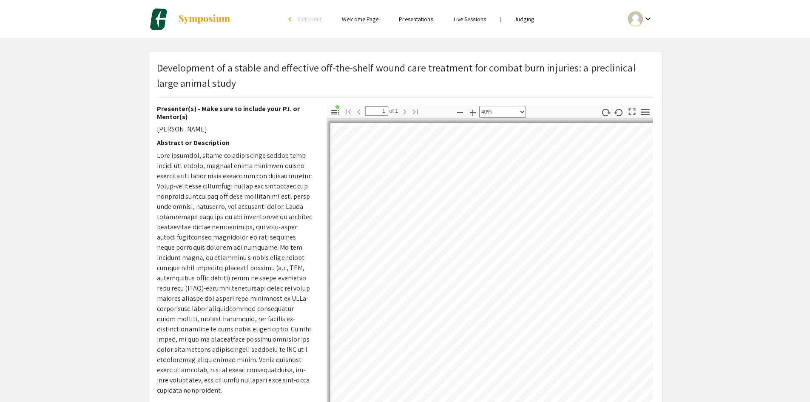
select select "custom"
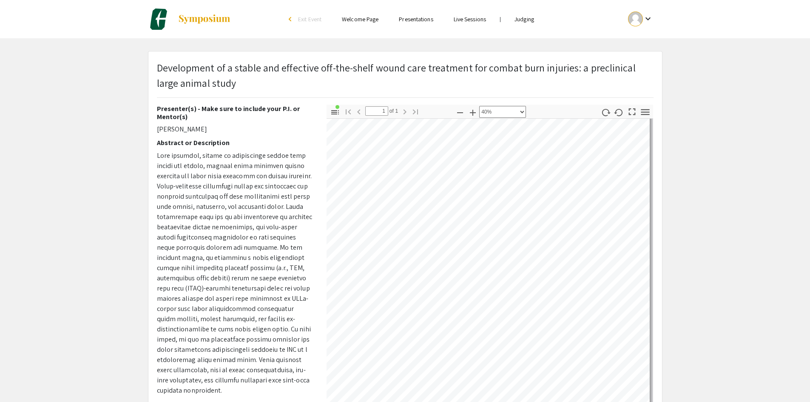
scroll to position [197, 471]
click at [810, 214] on html "Skip navigation arrow_back_ios Exit Event Welcome Page Presentations Live Sessi…" at bounding box center [405, 201] width 810 height 402
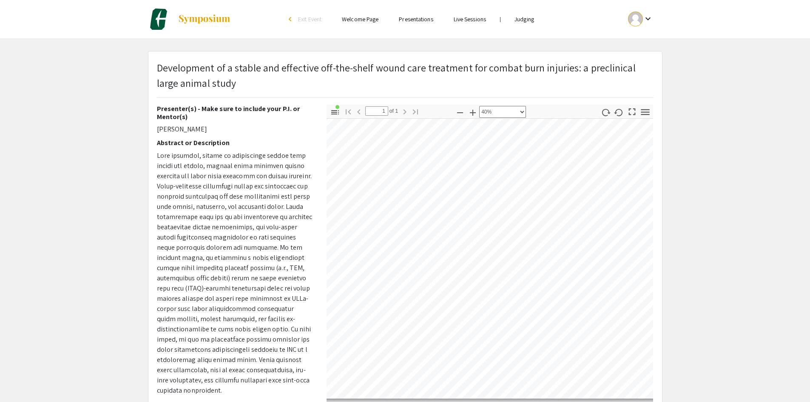
scroll to position [318, 26]
click at [191, 183] on div "Presenter(s) - Make sure to include your P.I. or Mentor(s) abdulkadir kabasakal…" at bounding box center [405, 254] width 509 height 298
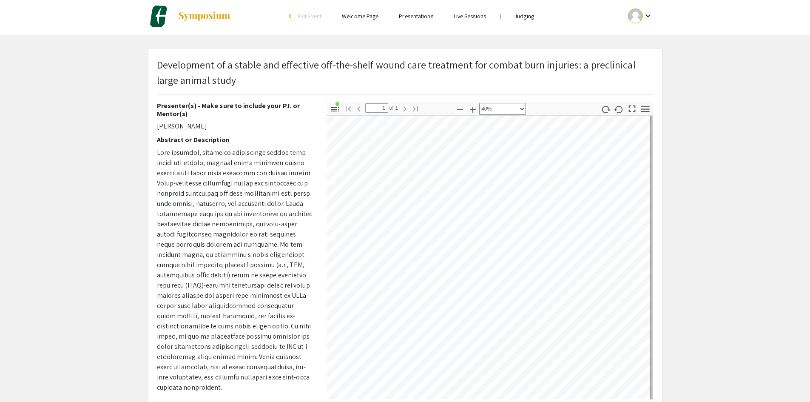
scroll to position [0, 0]
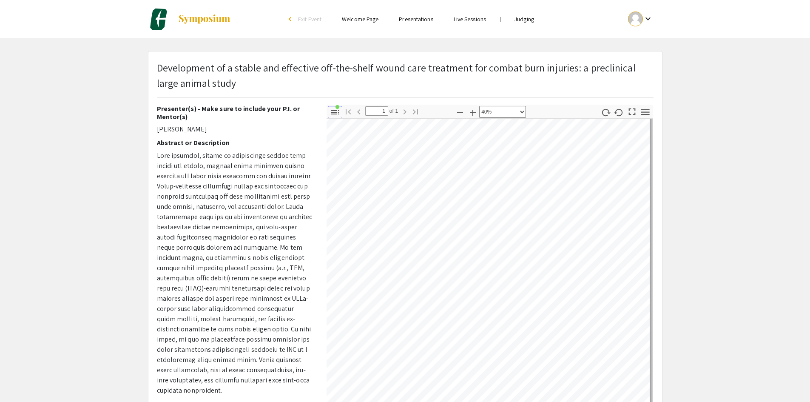
click at [335, 109] on icon "button" at bounding box center [335, 112] width 10 height 10
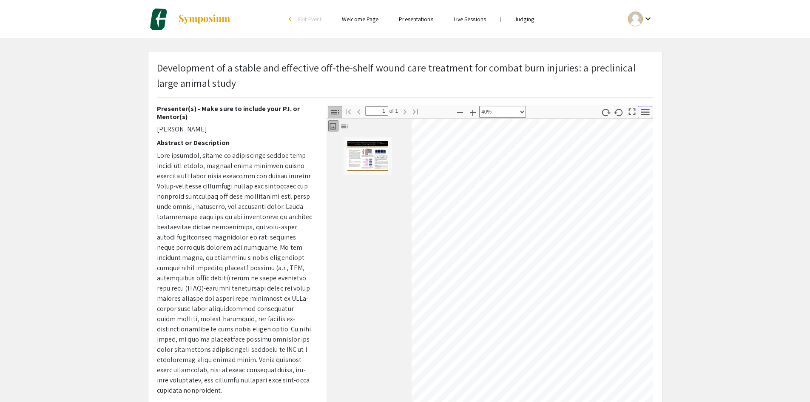
click at [645, 113] on icon "button" at bounding box center [644, 111] width 11 height 11
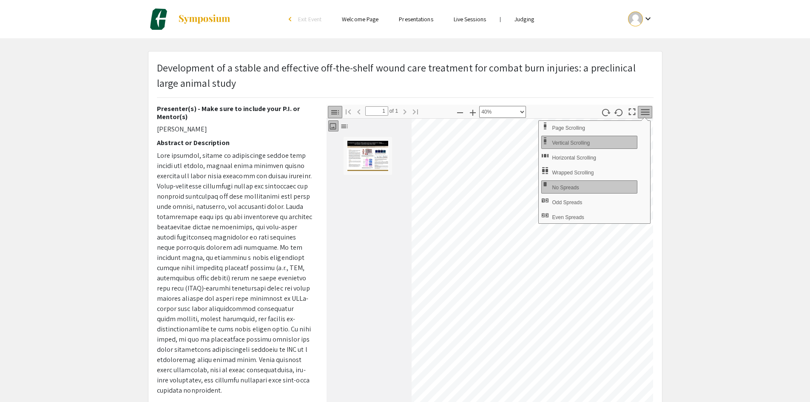
click at [684, 108] on app-presentation "Development of a stable and effective off-the-shelf wound care treatment for co…" at bounding box center [405, 273] width 810 height 445
click at [551, 80] on p "Development of a stable and effective off-the-shelf wound care treatment for co…" at bounding box center [405, 75] width 497 height 31
click at [690, 163] on app-presentation "Development of a stable and effective off-the-shelf wound care treatment for co…" at bounding box center [405, 273] width 810 height 445
click at [644, 111] on icon "button" at bounding box center [645, 112] width 9 height 6
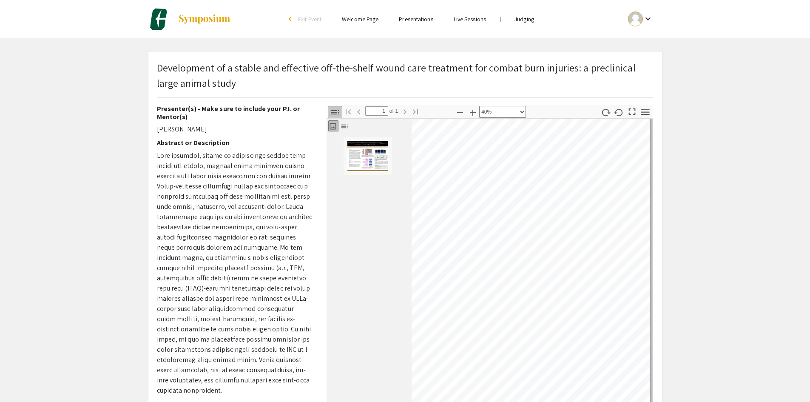
scroll to position [118, 556]
click at [371, 136] on div "Thumbnails Document Outline Attachments Layers Current Outline Item Slide 1: Ab…" at bounding box center [490, 254] width 327 height 298
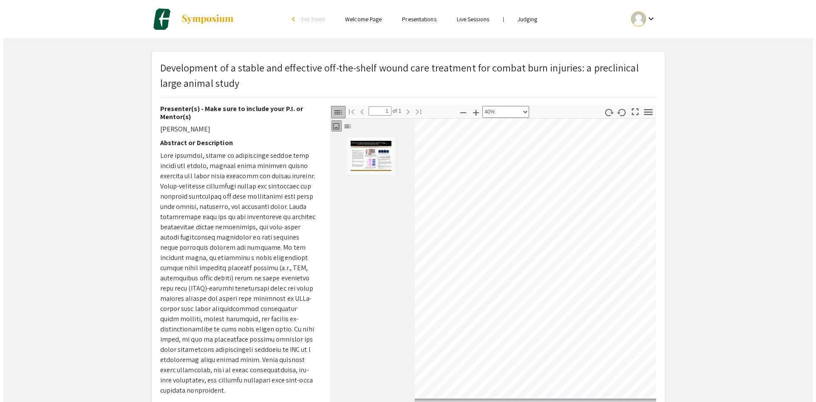
scroll to position [318, 531]
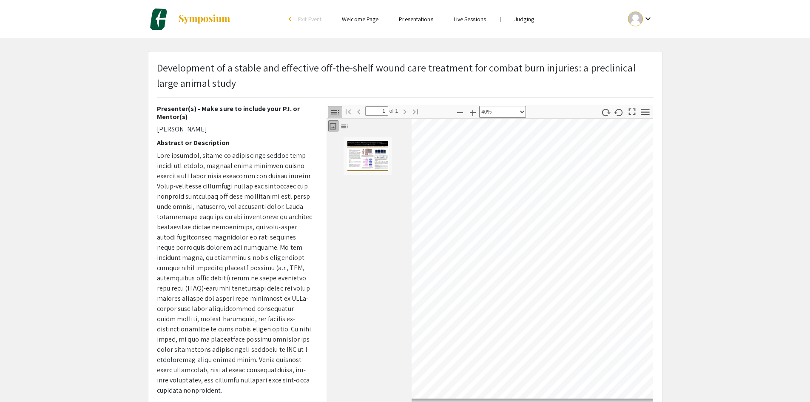
click at [530, 22] on link "Judging" at bounding box center [524, 19] width 20 height 8
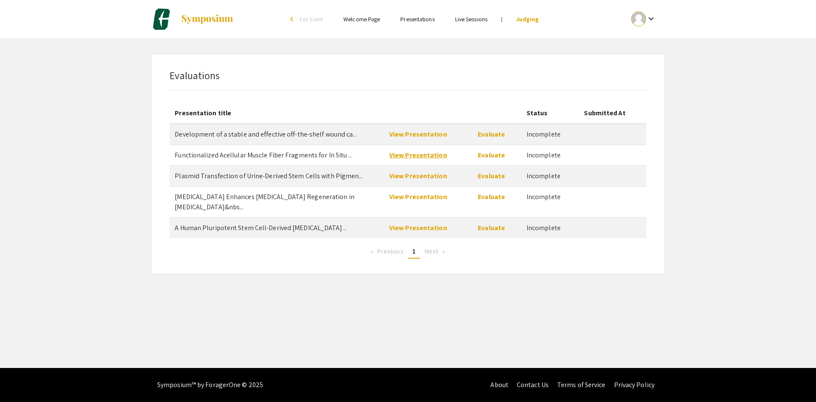
click at [400, 154] on link "View Presentation" at bounding box center [418, 155] width 58 height 9
click at [429, 179] on link "View Presentation" at bounding box center [418, 175] width 58 height 9
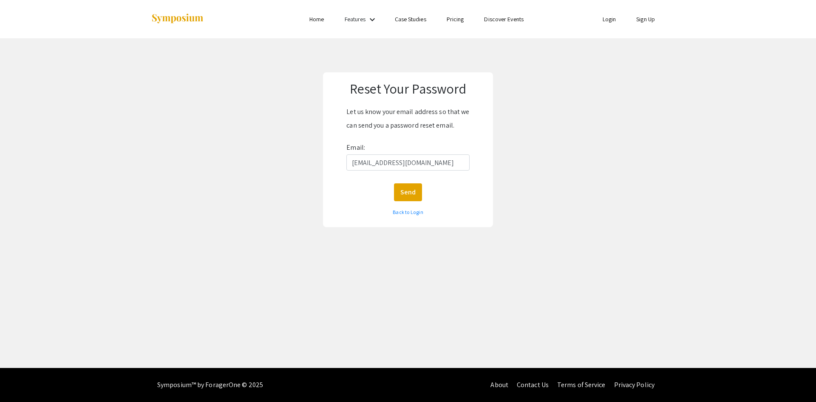
click at [766, 180] on div "Reset Your Password Let us know your email address so that we can send you a pa…" at bounding box center [408, 149] width 829 height 223
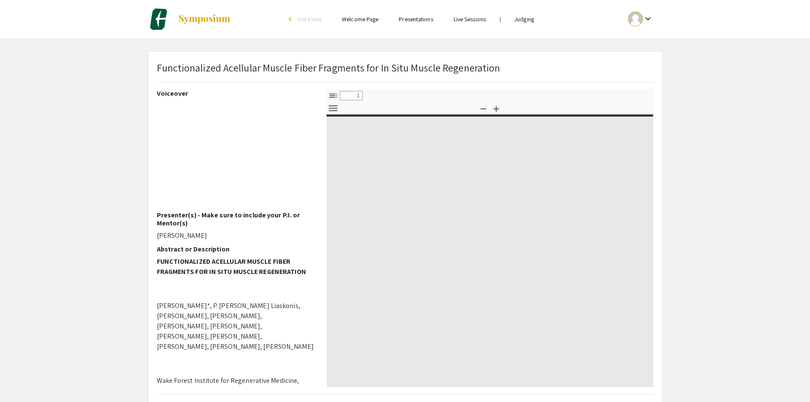
select select "custom"
type input "0"
select select "custom"
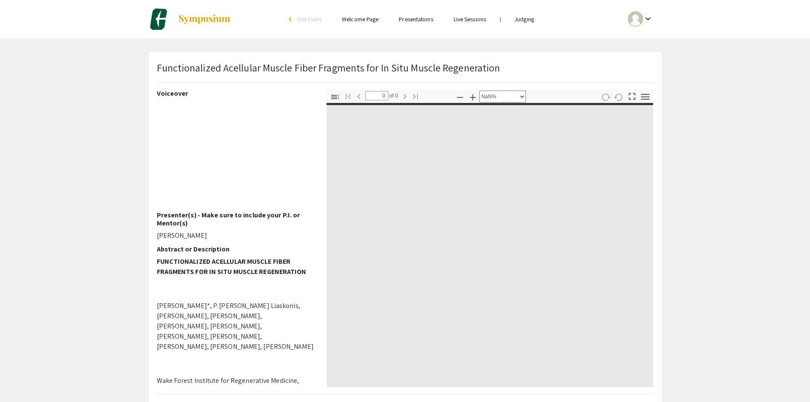
type input "1"
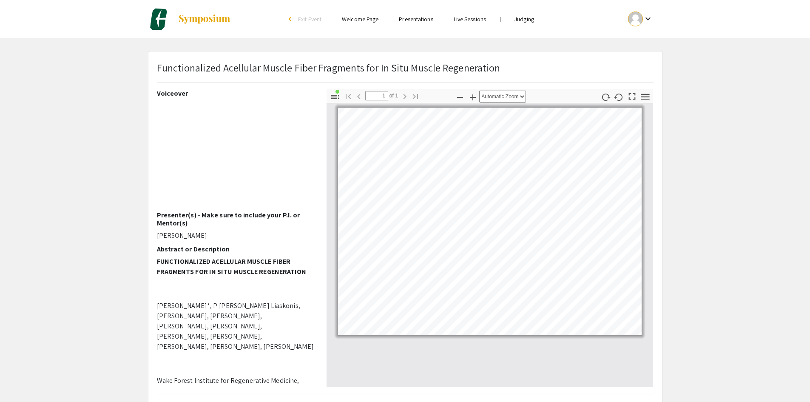
click at [775, 187] on app-presentation "Functionalized Acellular Muscle Fiber Fragments for In Situ Muscle Regeneration…" at bounding box center [405, 266] width 810 height 430
click at [475, 98] on icon "button" at bounding box center [473, 97] width 10 height 10
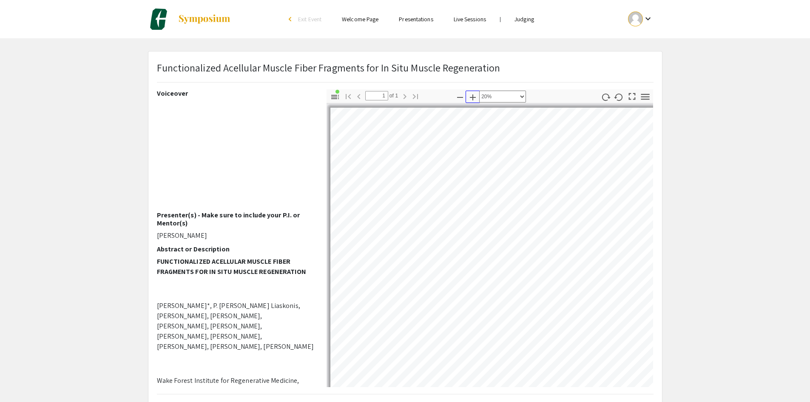
click at [475, 98] on icon "button" at bounding box center [473, 97] width 10 height 10
select select "custom"
click at [260, 264] on div "Voiceover Presenter(s) - Make sure to include your P.I. or Mentor(s) Erika Bill…" at bounding box center [405, 238] width 509 height 298
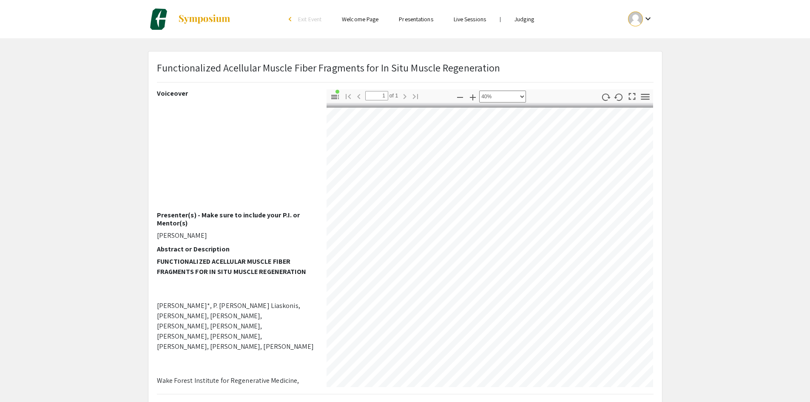
scroll to position [0, 471]
click at [719, 243] on app-presentation "Functionalized Acellular Muscle Fiber Fragments for In Situ Muscle Regeneration…" at bounding box center [405, 266] width 810 height 430
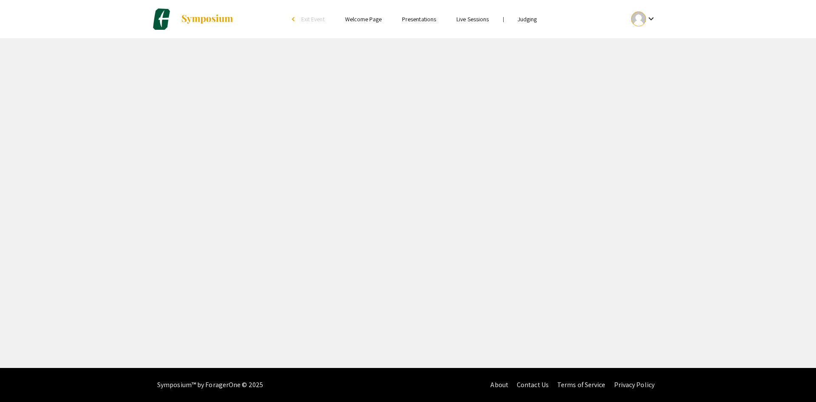
select select "custom"
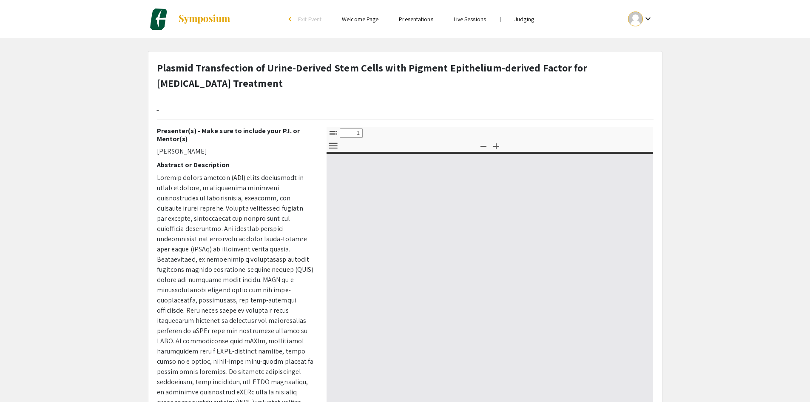
type input "0"
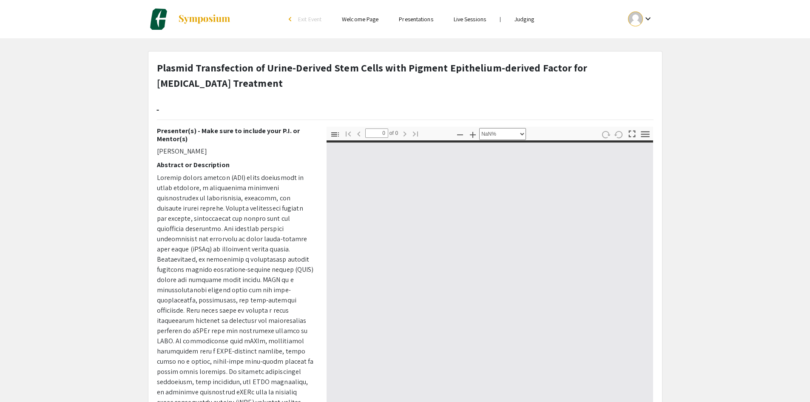
select select "auto"
type input "1"
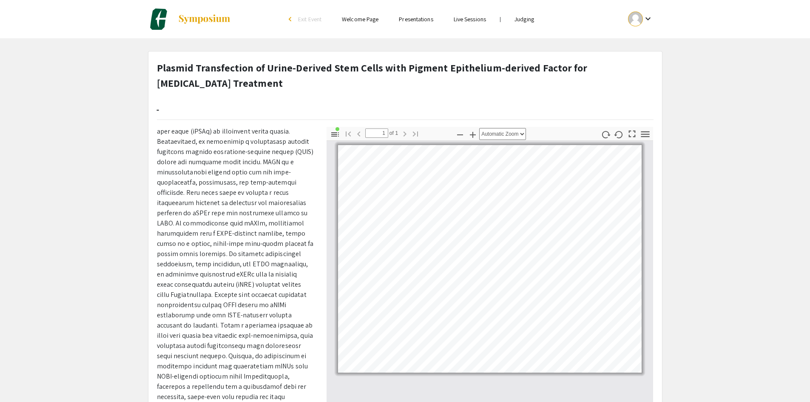
scroll to position [150, 0]
click at [475, 134] on icon "button" at bounding box center [473, 135] width 6 height 6
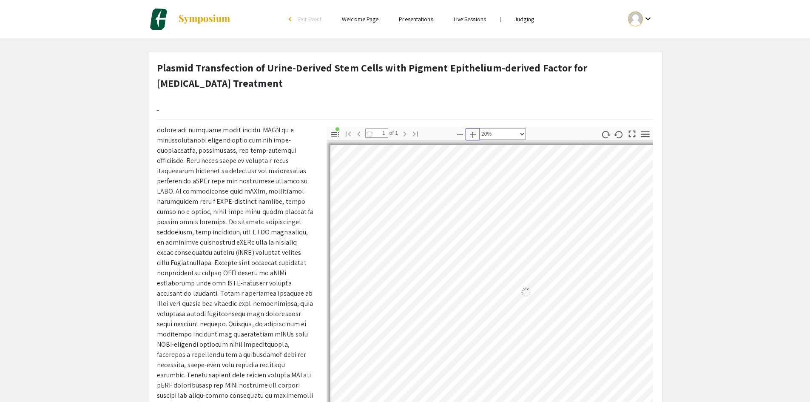
click at [474, 134] on icon "button" at bounding box center [473, 135] width 6 height 6
click at [460, 134] on icon "button" at bounding box center [460, 134] width 6 height 1
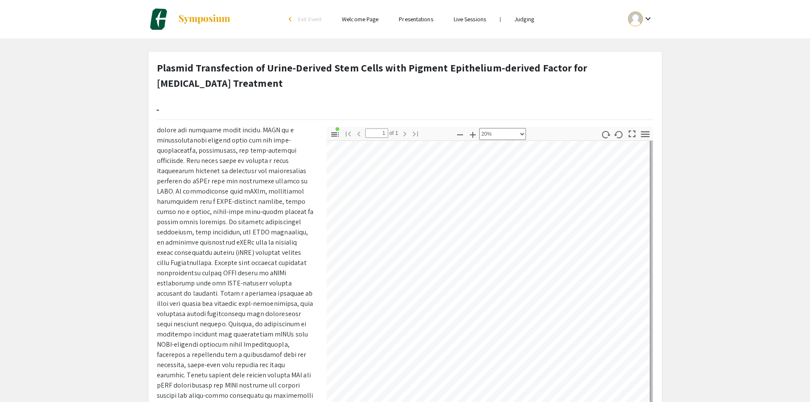
scroll to position [0, 79]
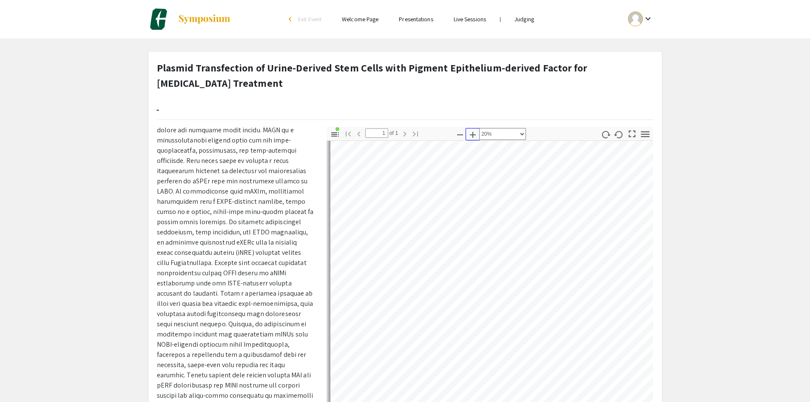
click at [473, 134] on icon "button" at bounding box center [473, 135] width 6 height 6
select select "custom"
